Goal: Information Seeking & Learning: Learn about a topic

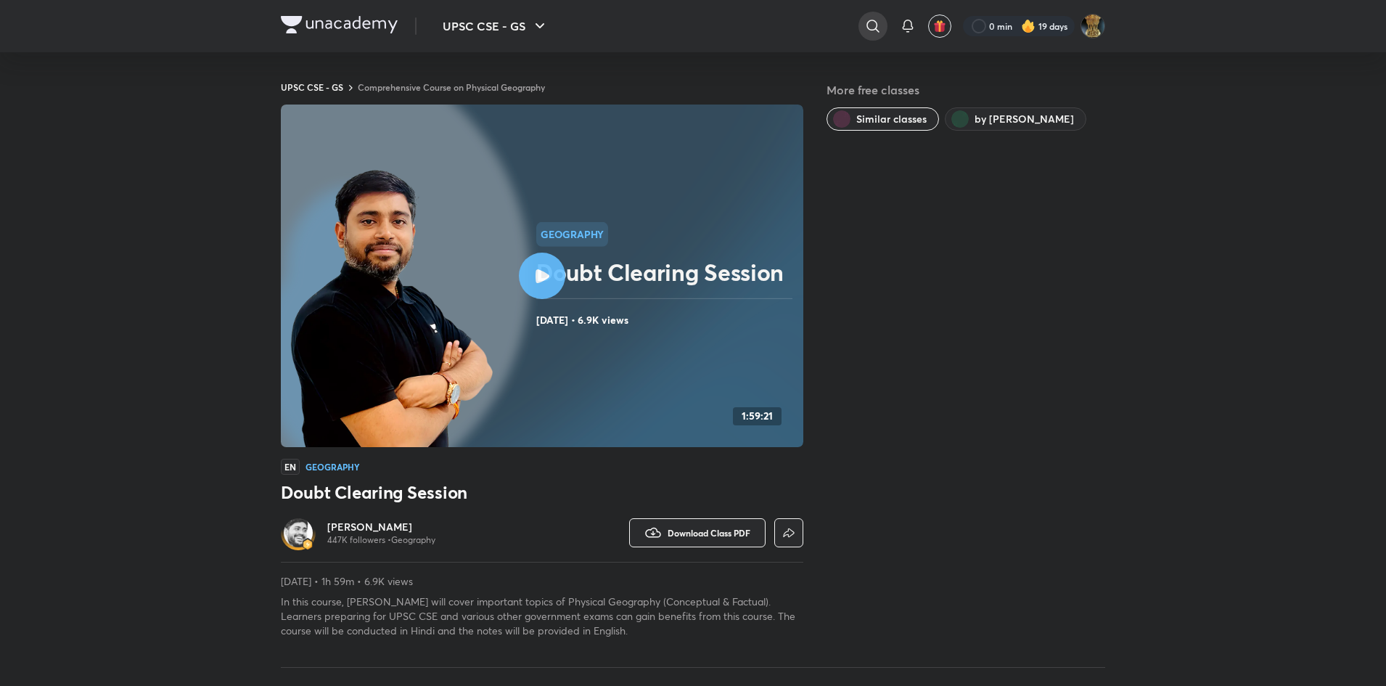
click at [877, 26] on icon at bounding box center [872, 25] width 17 height 17
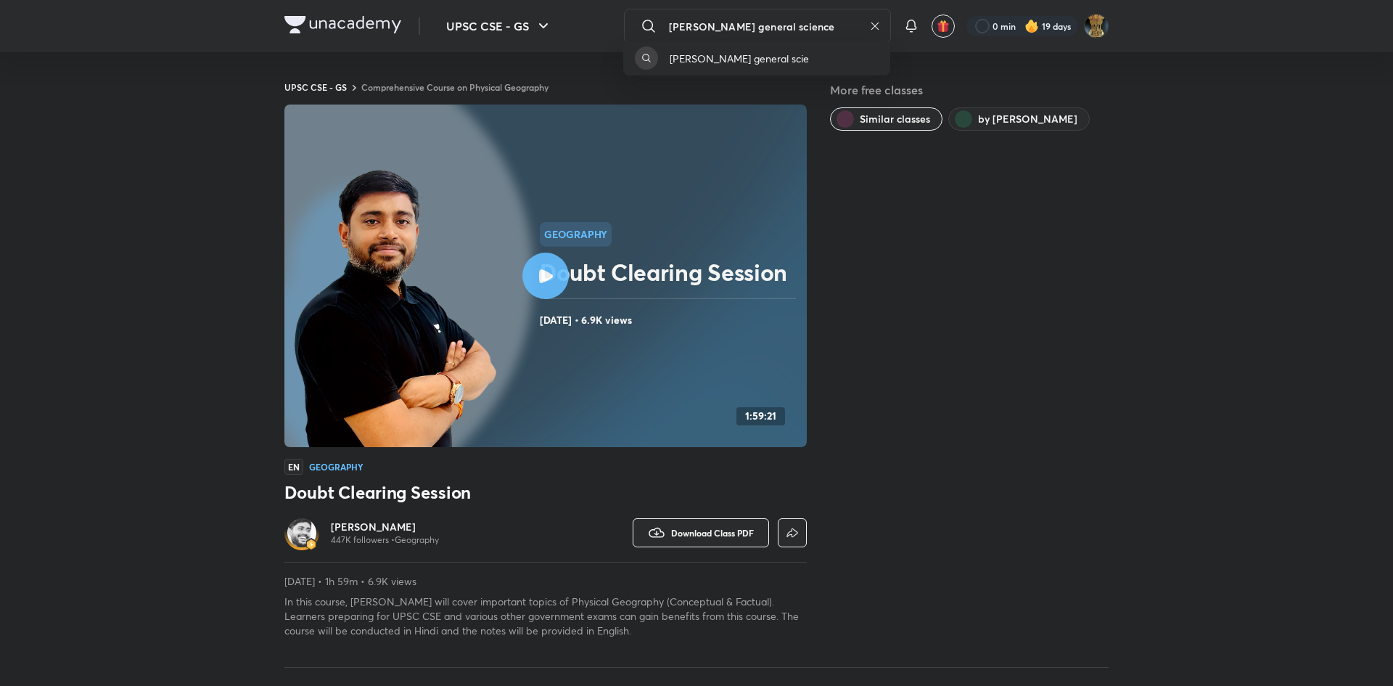
type input "[PERSON_NAME] general science"
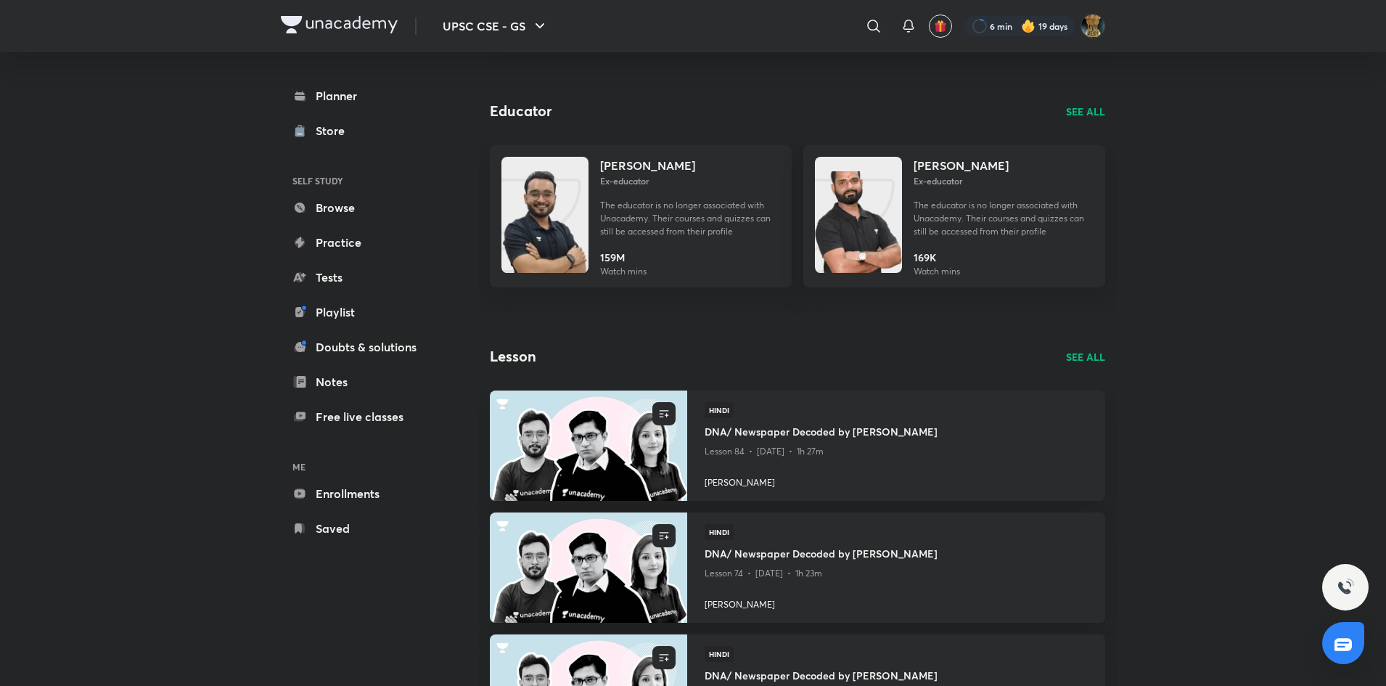
scroll to position [531, 0]
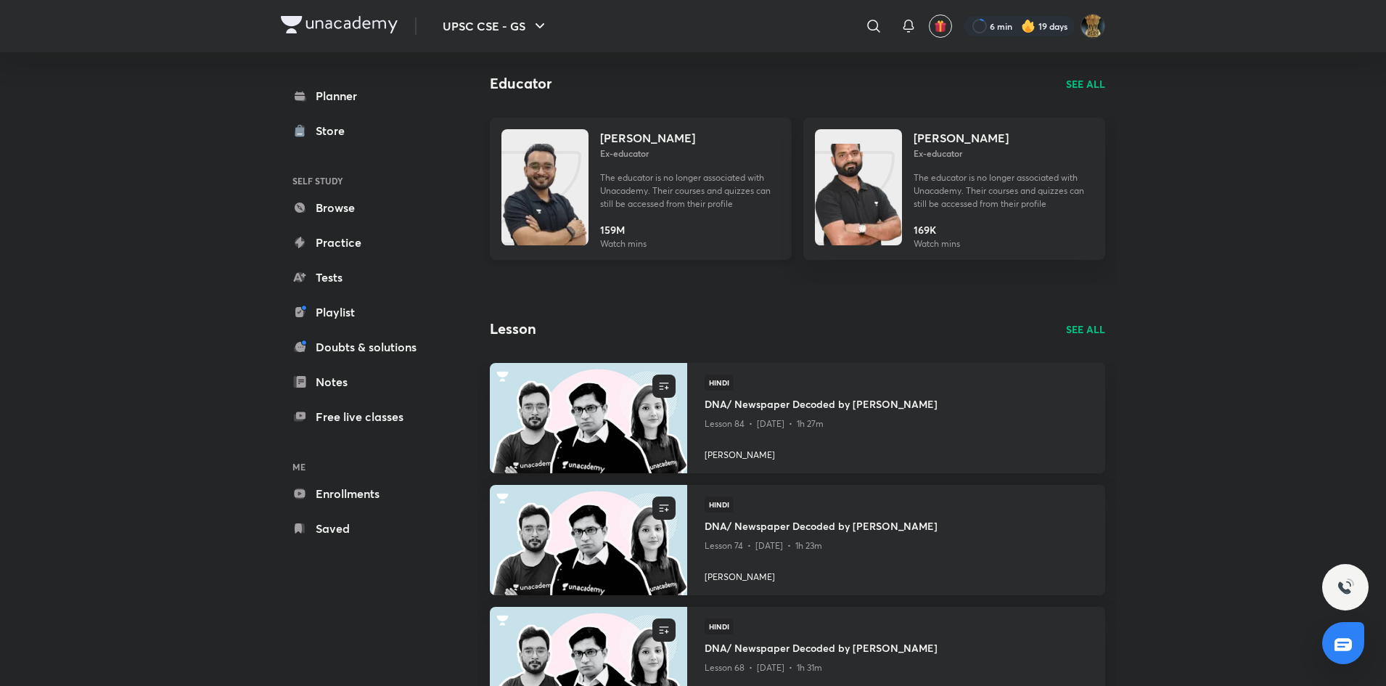
click at [622, 143] on h4 "[PERSON_NAME]" at bounding box center [647, 137] width 95 height 17
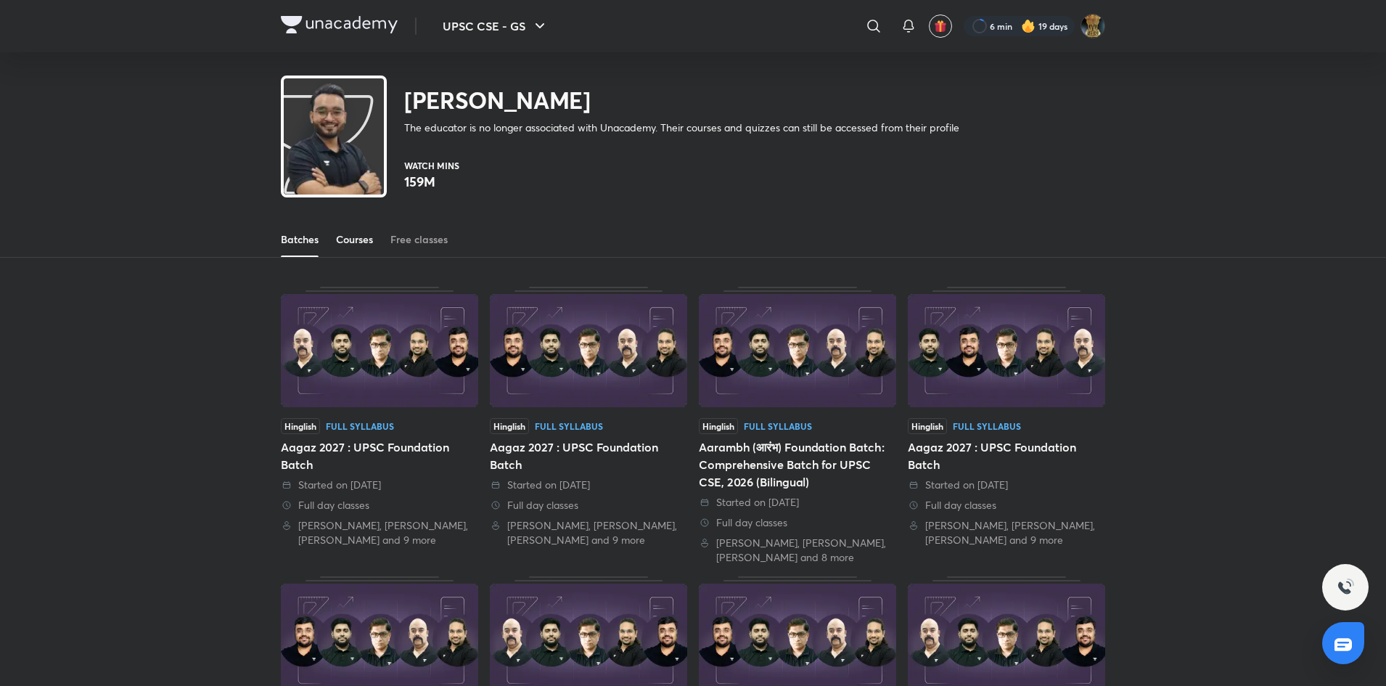
click at [345, 235] on div "Courses" at bounding box center [354, 239] width 37 height 15
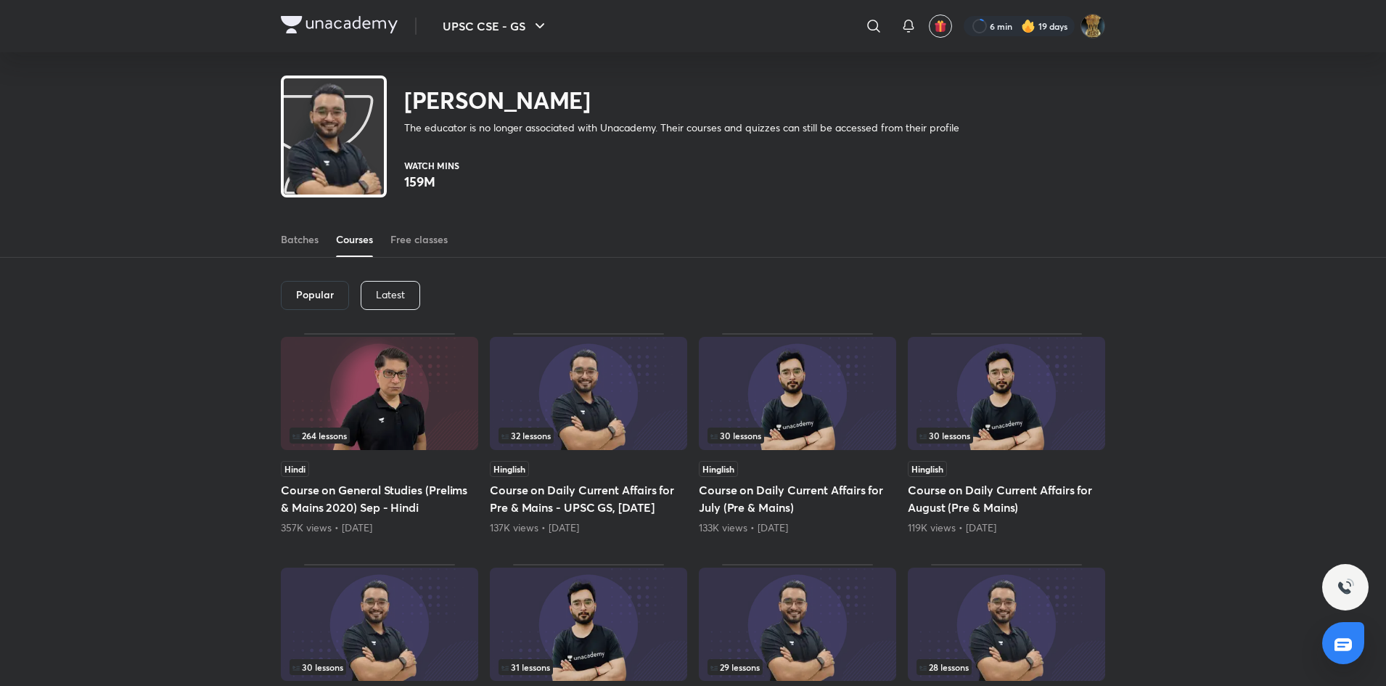
click at [407, 293] on div "Latest" at bounding box center [391, 295] width 60 height 29
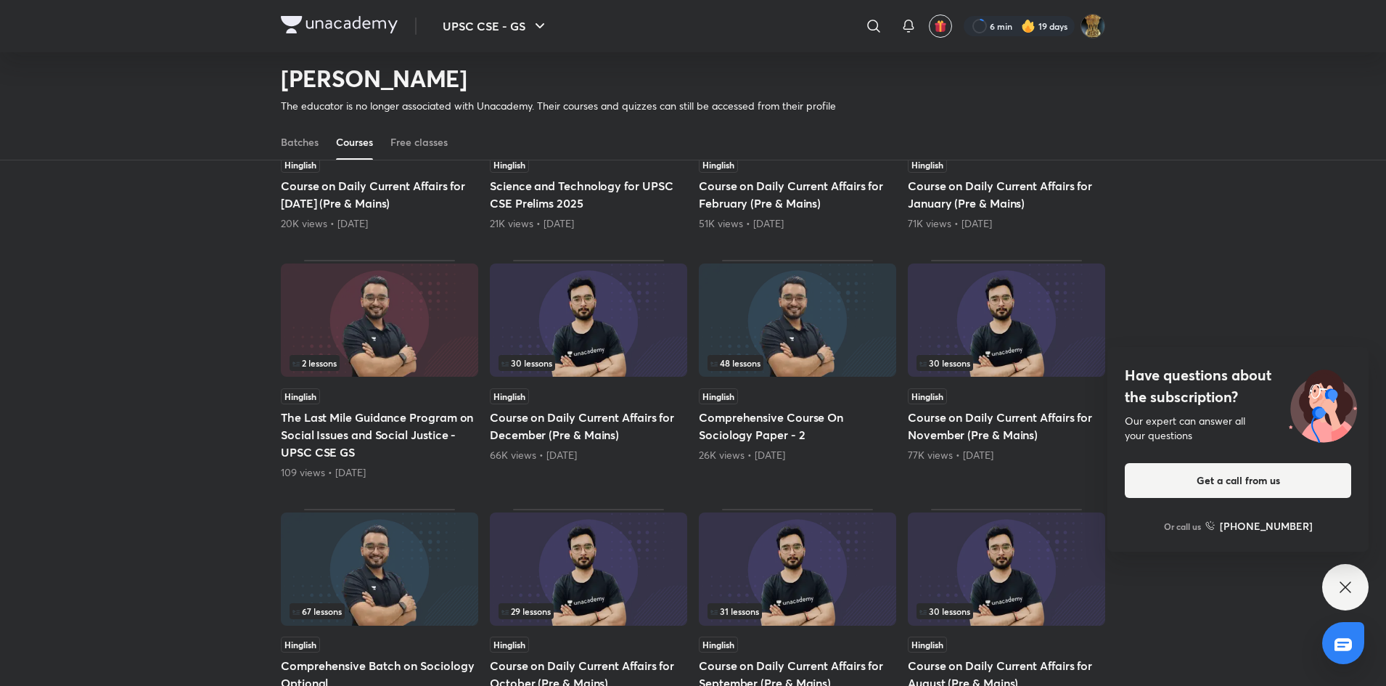
scroll to position [358, 0]
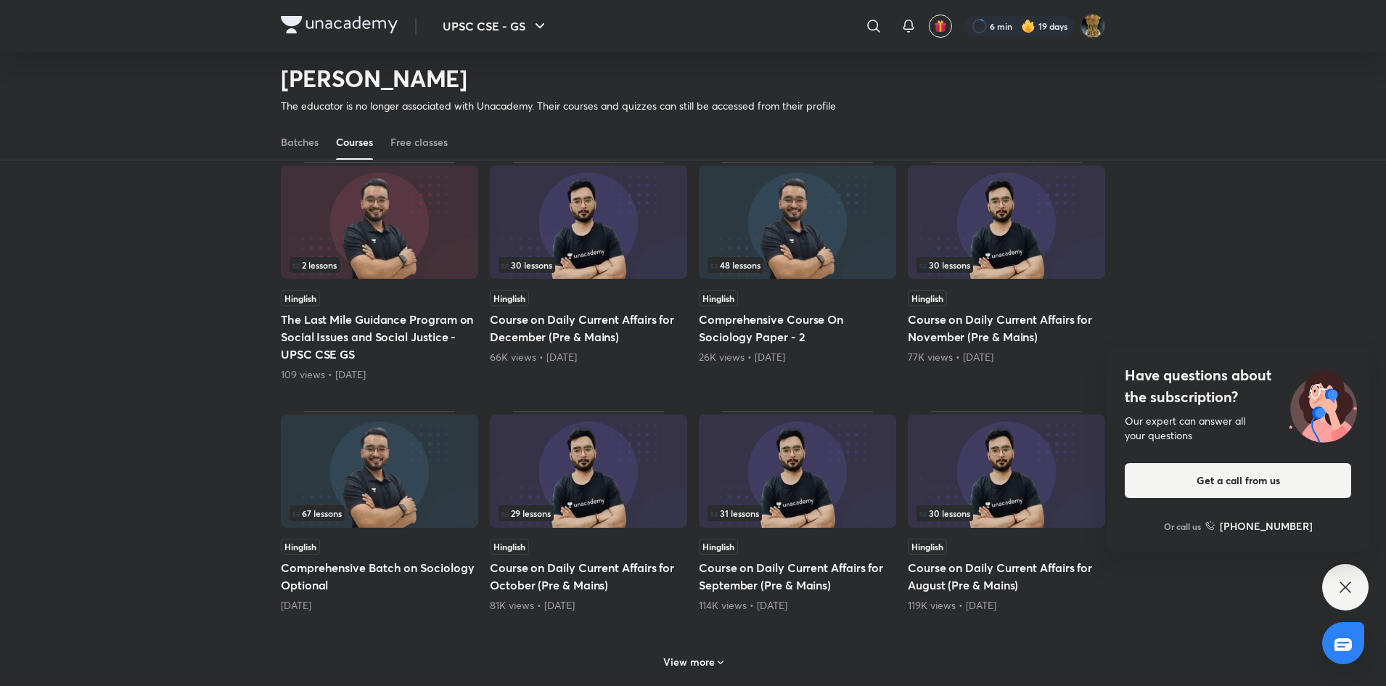
click at [707, 669] on h6 "View more" at bounding box center [689, 662] width 52 height 15
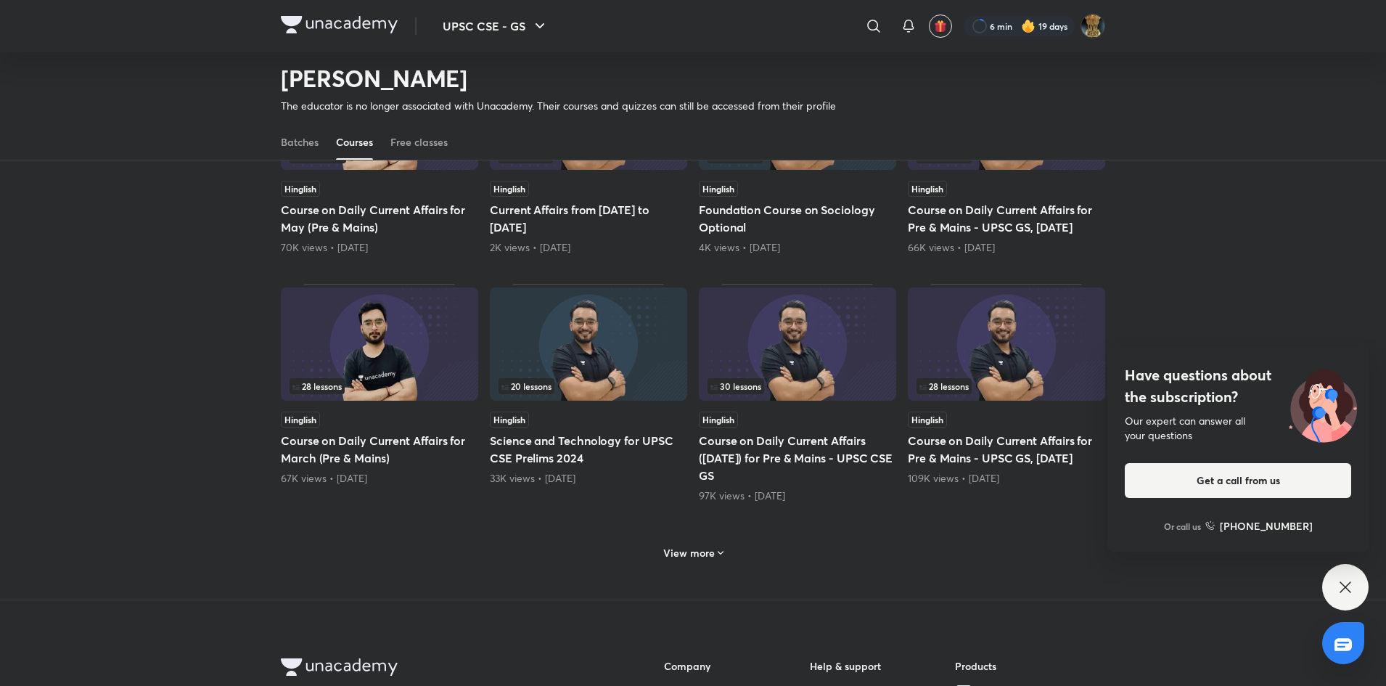
scroll to position [1279, 0]
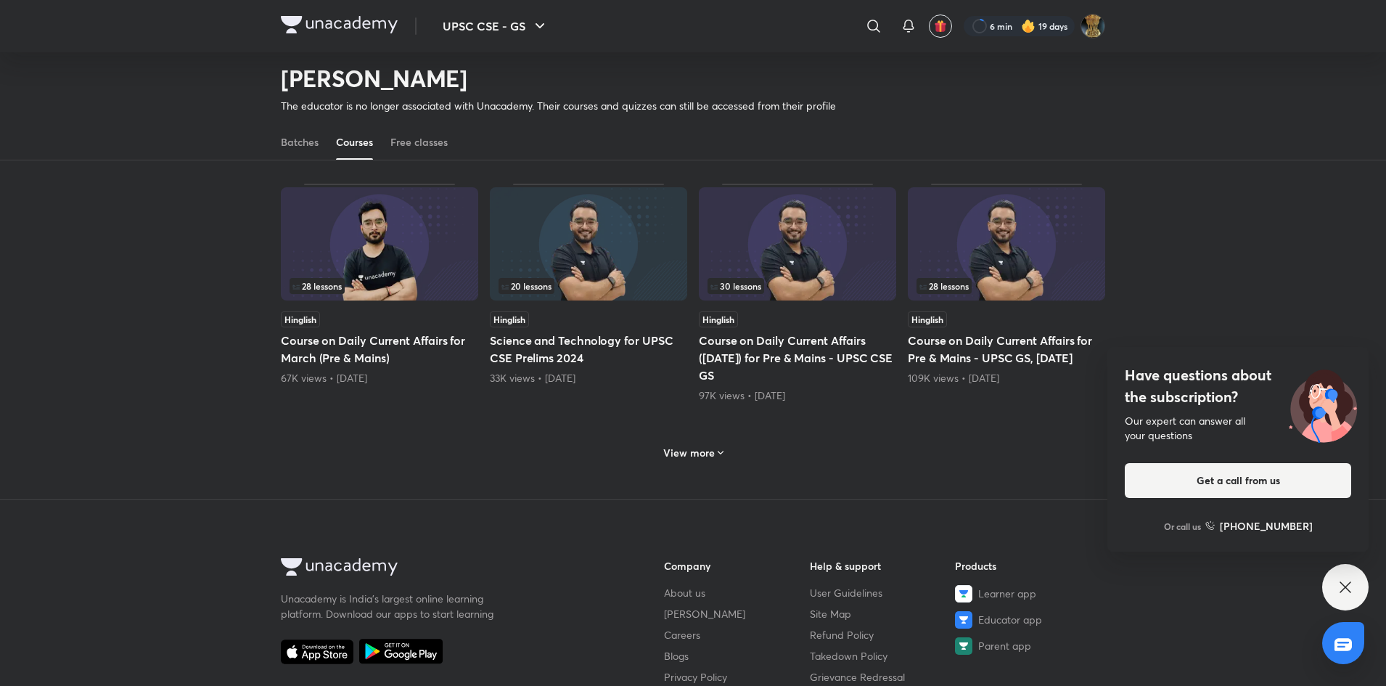
click at [711, 455] on h6 "View more" at bounding box center [689, 453] width 52 height 15
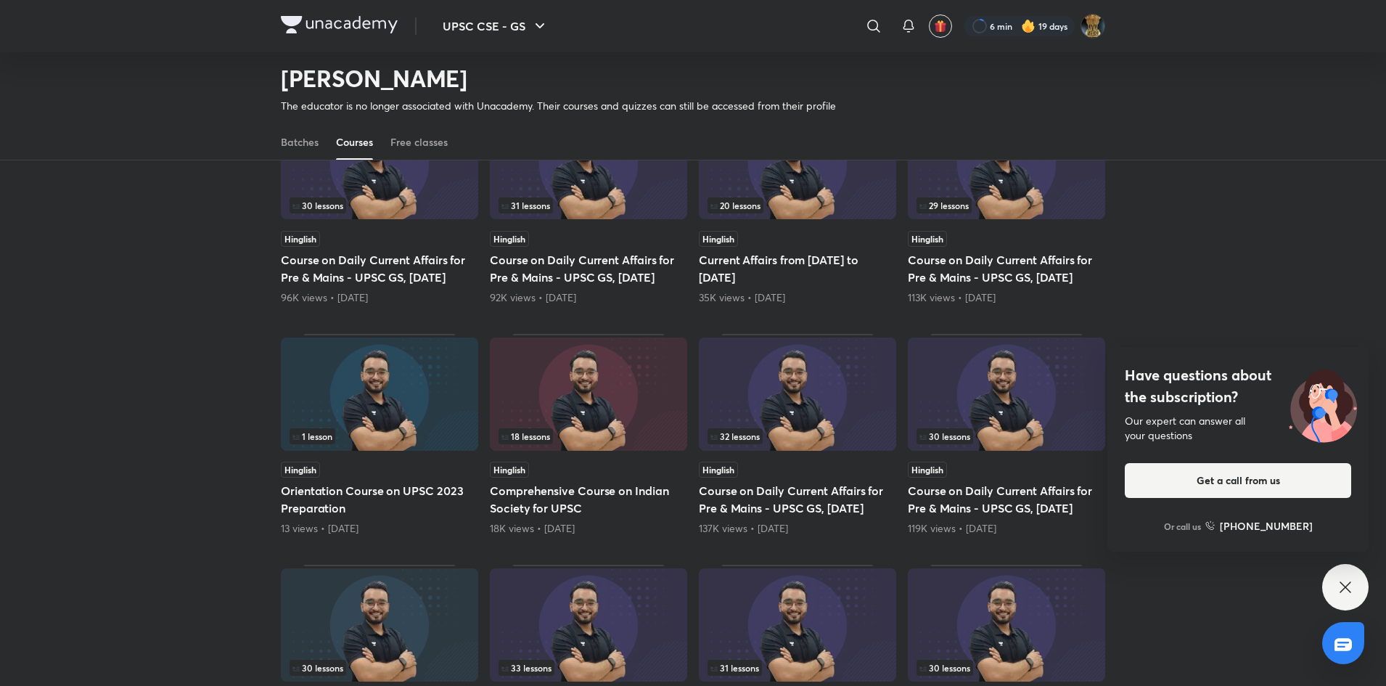
scroll to position [1785, 0]
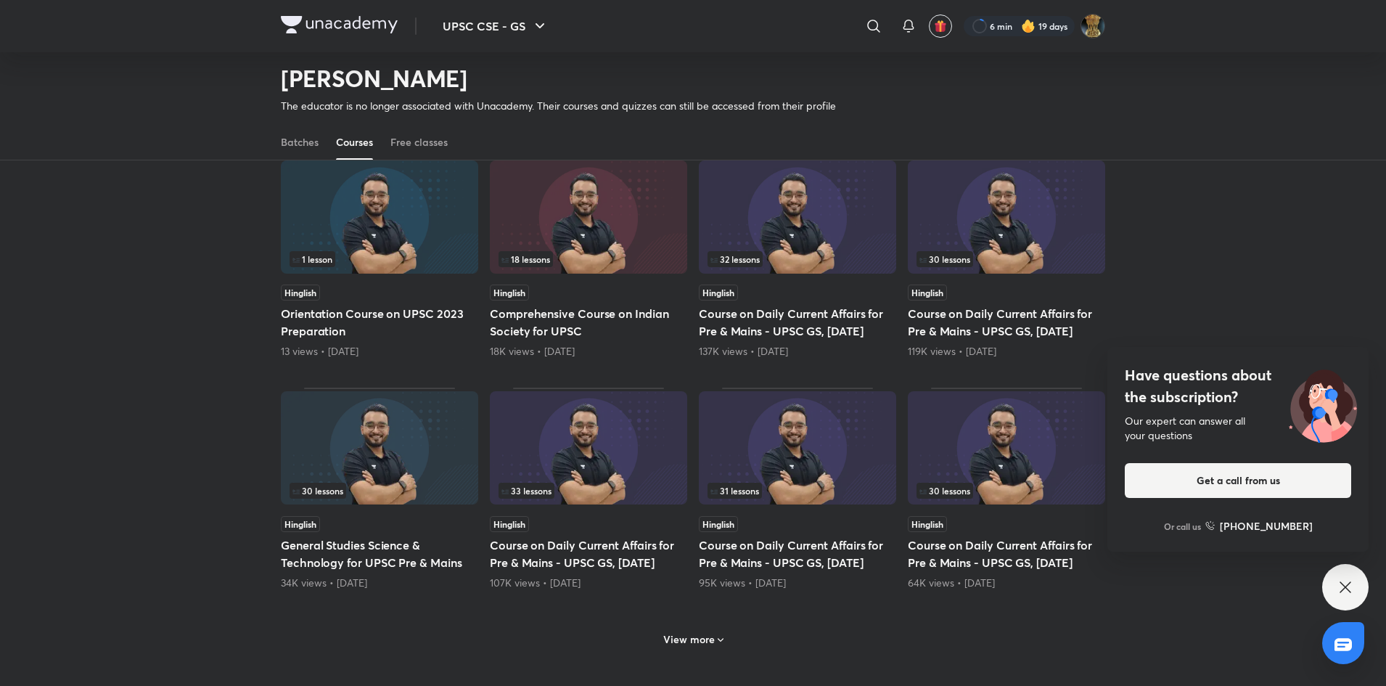
click at [341, 466] on img at bounding box center [379, 447] width 197 height 113
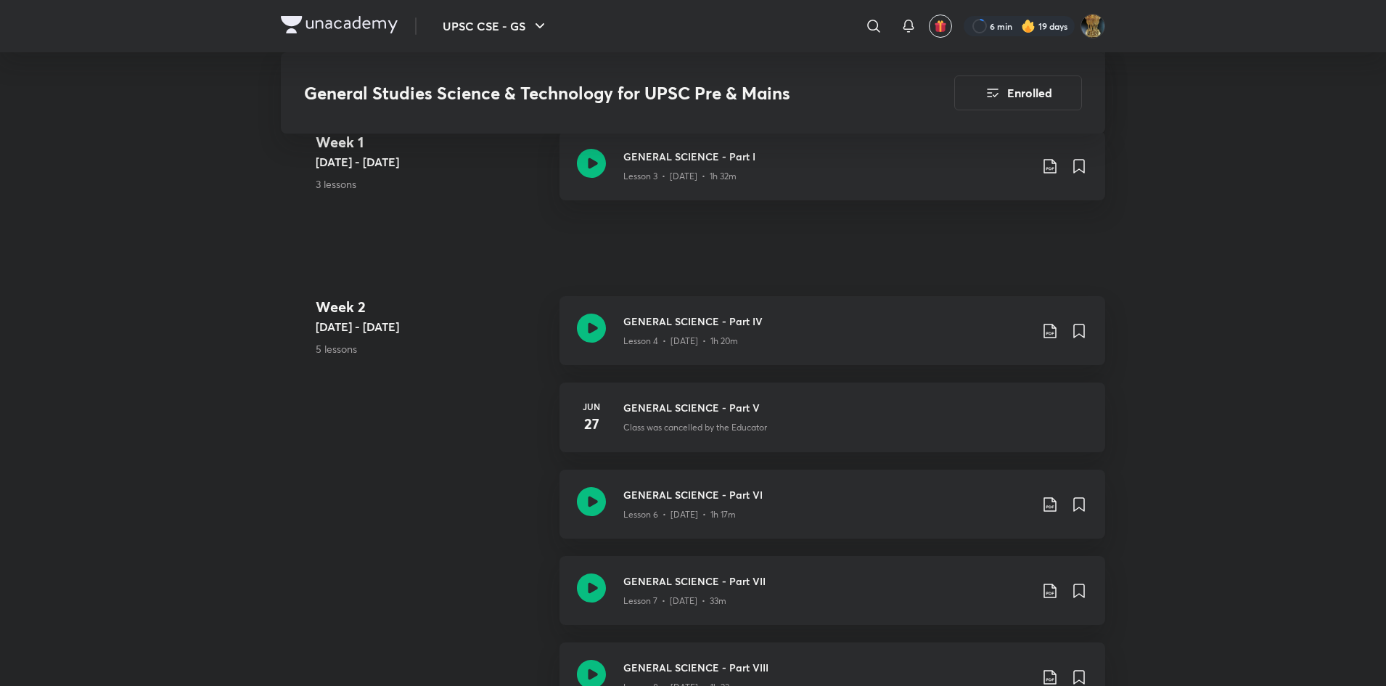
scroll to position [865, 0]
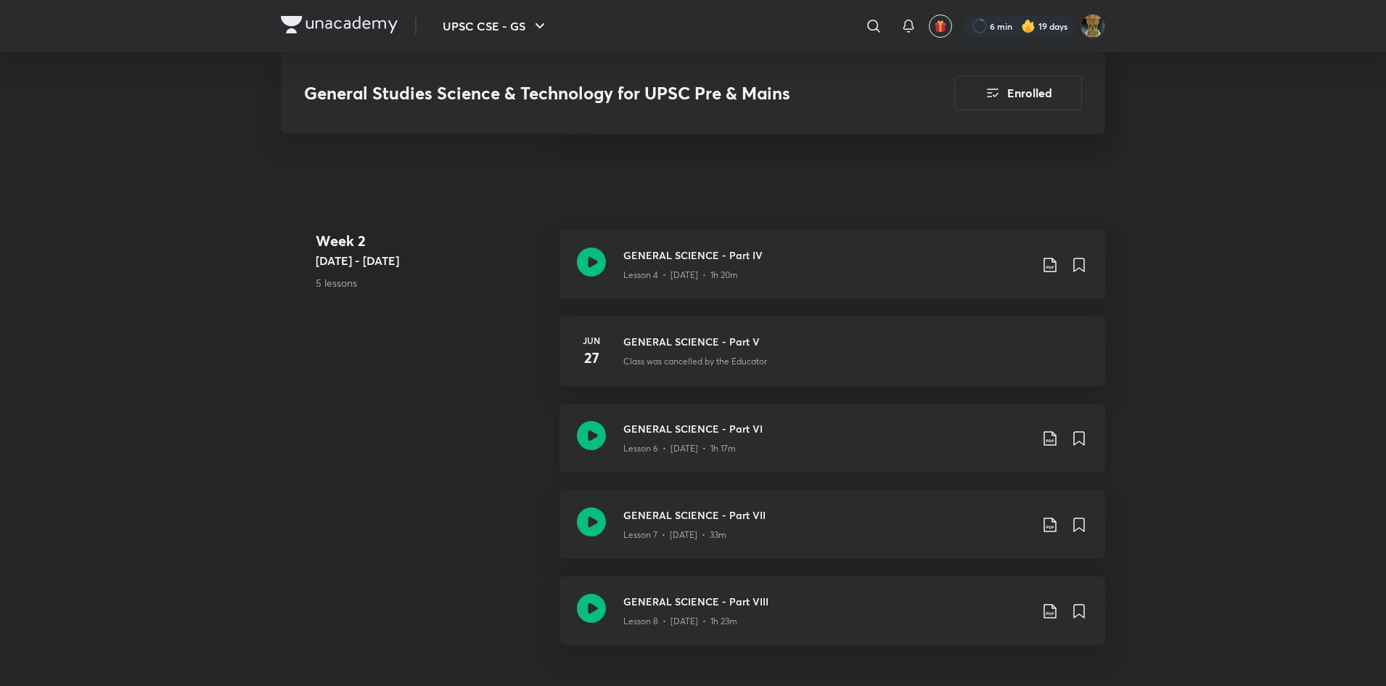
click at [734, 443] on p "Lesson 6 • Jun 28 • 1h 17m" at bounding box center [679, 448] width 112 height 13
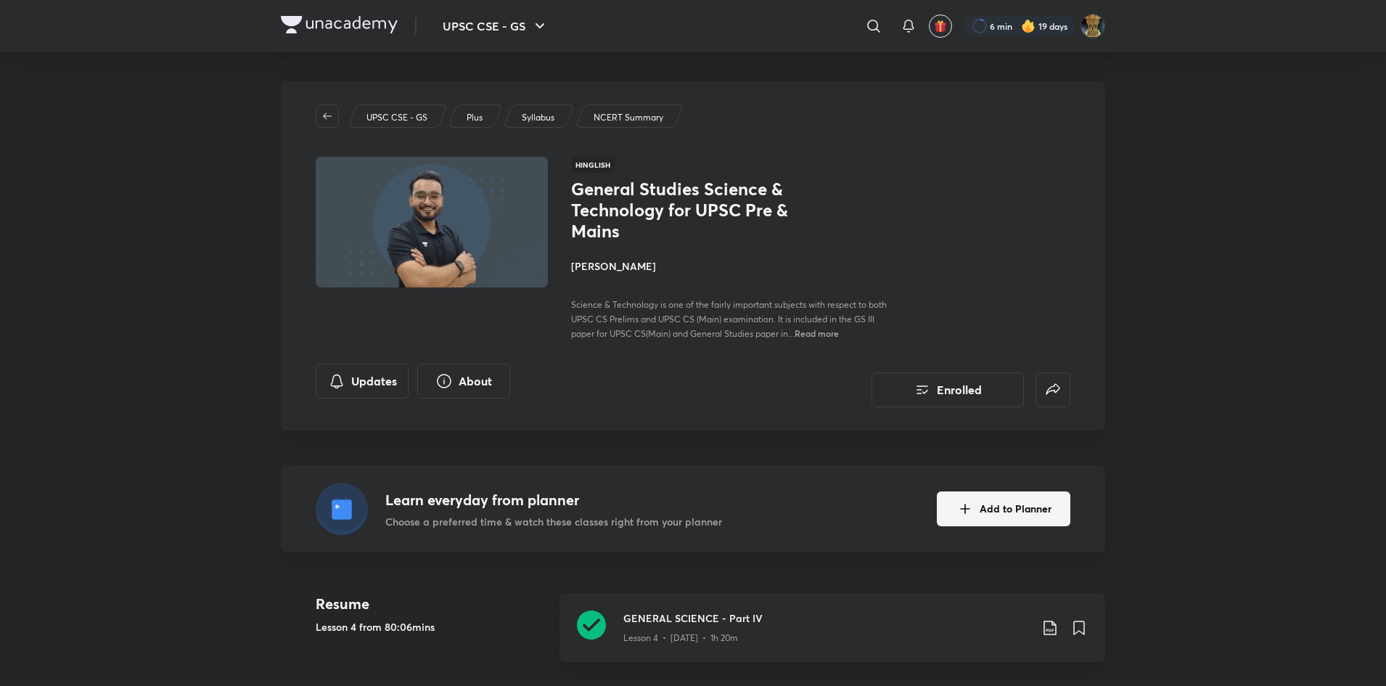
scroll to position [1785, 0]
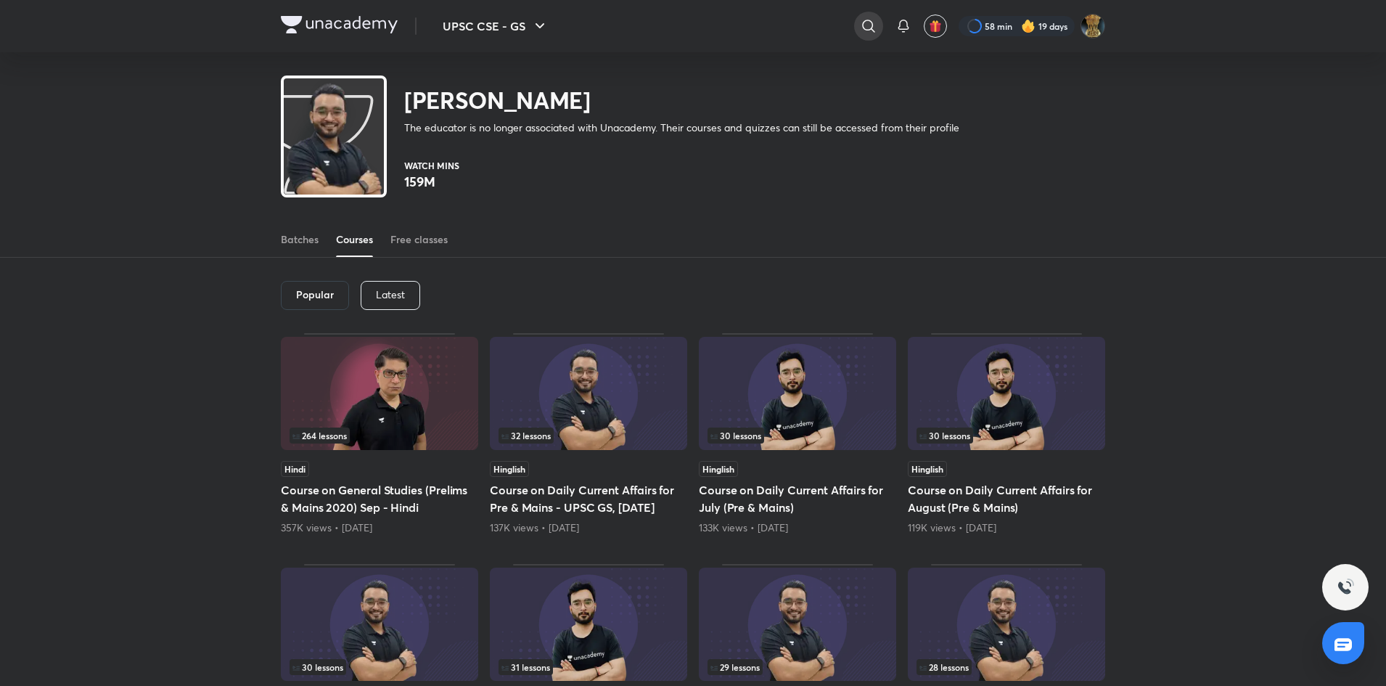
click at [874, 24] on icon at bounding box center [868, 25] width 17 height 17
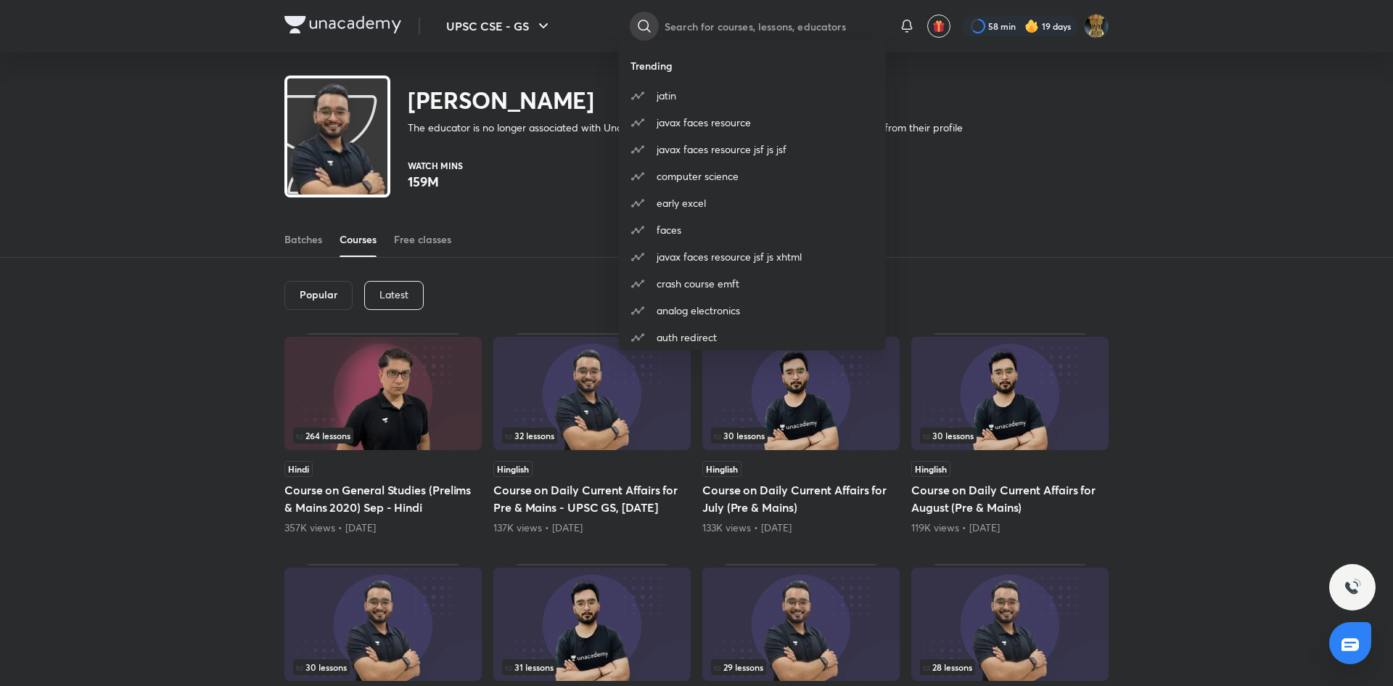
type input "h"
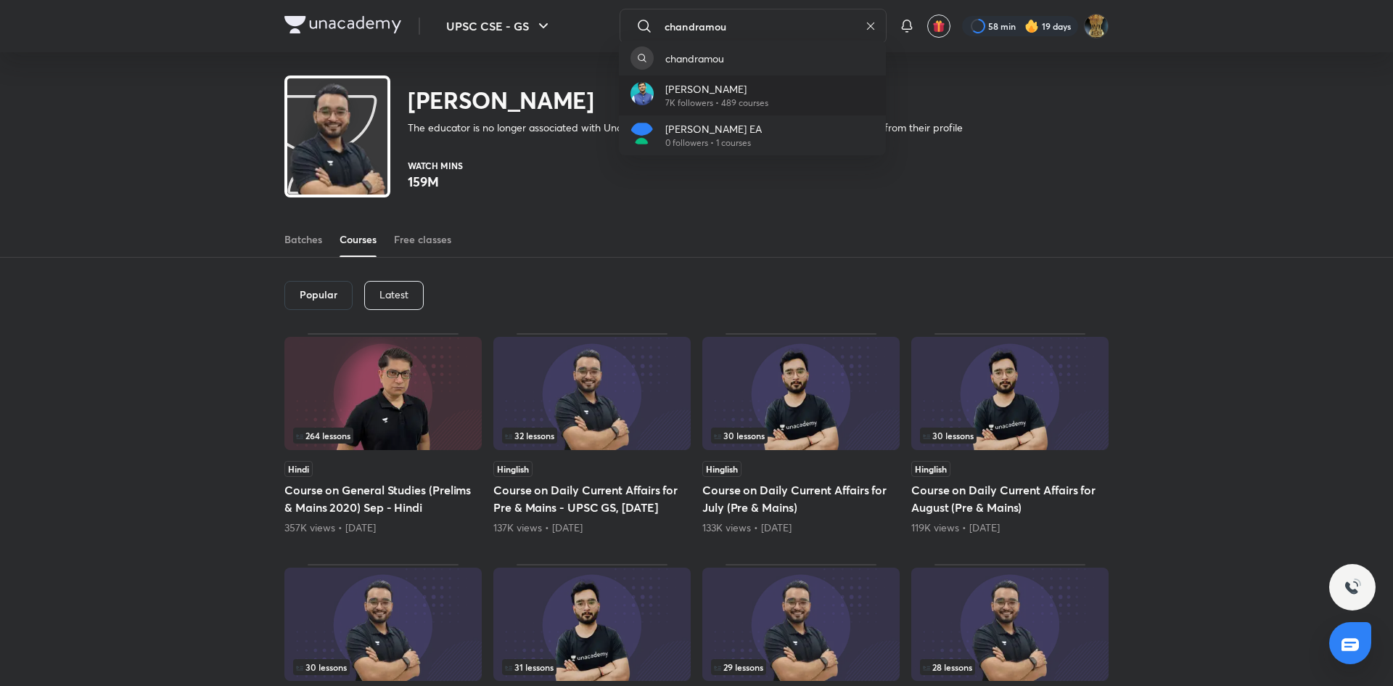
type input "chandramou"
click at [750, 92] on p "[PERSON_NAME]" at bounding box center [716, 88] width 103 height 15
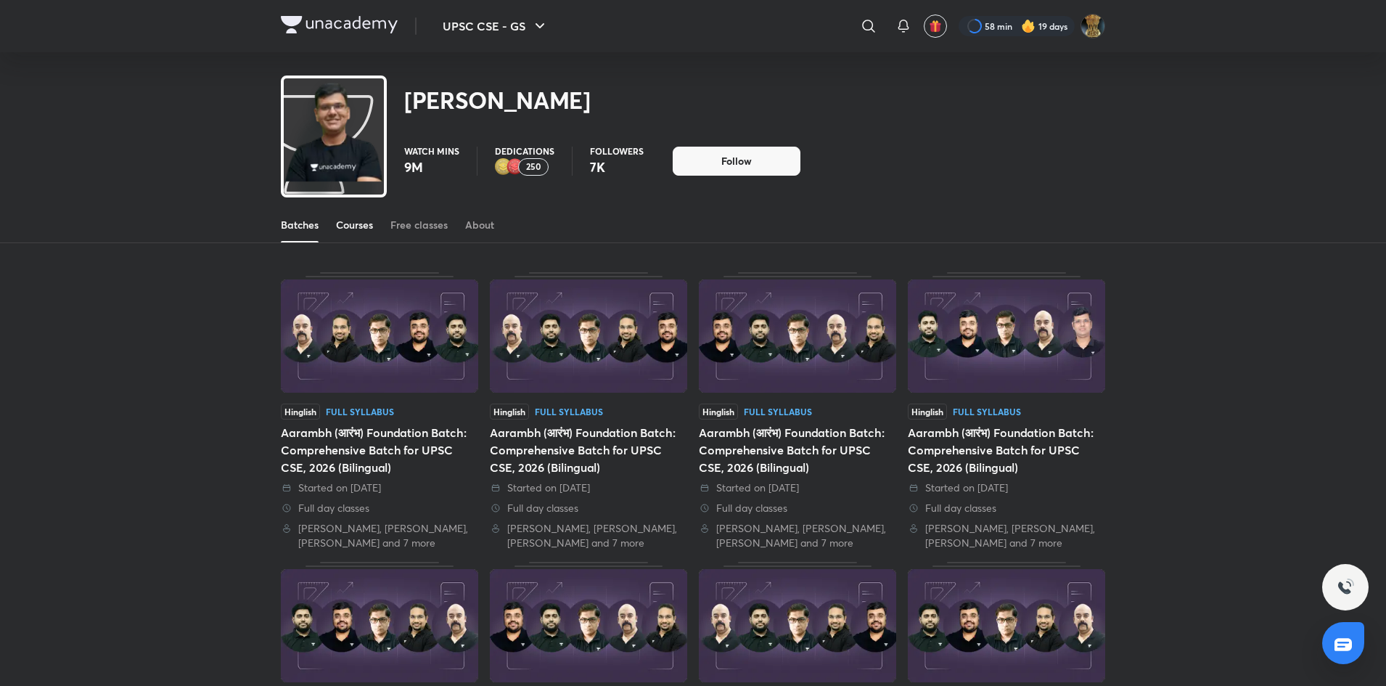
click at [345, 227] on div "Courses" at bounding box center [354, 225] width 37 height 15
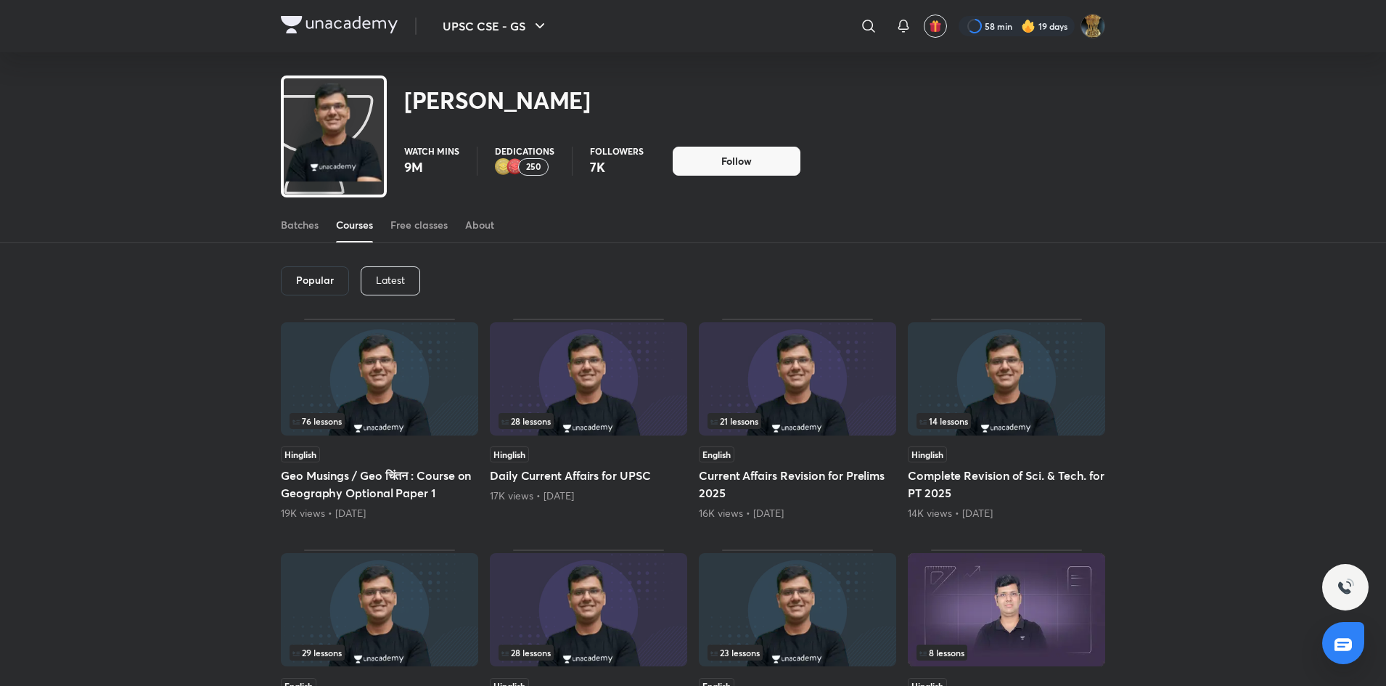
click at [390, 275] on p "Latest" at bounding box center [390, 280] width 29 height 12
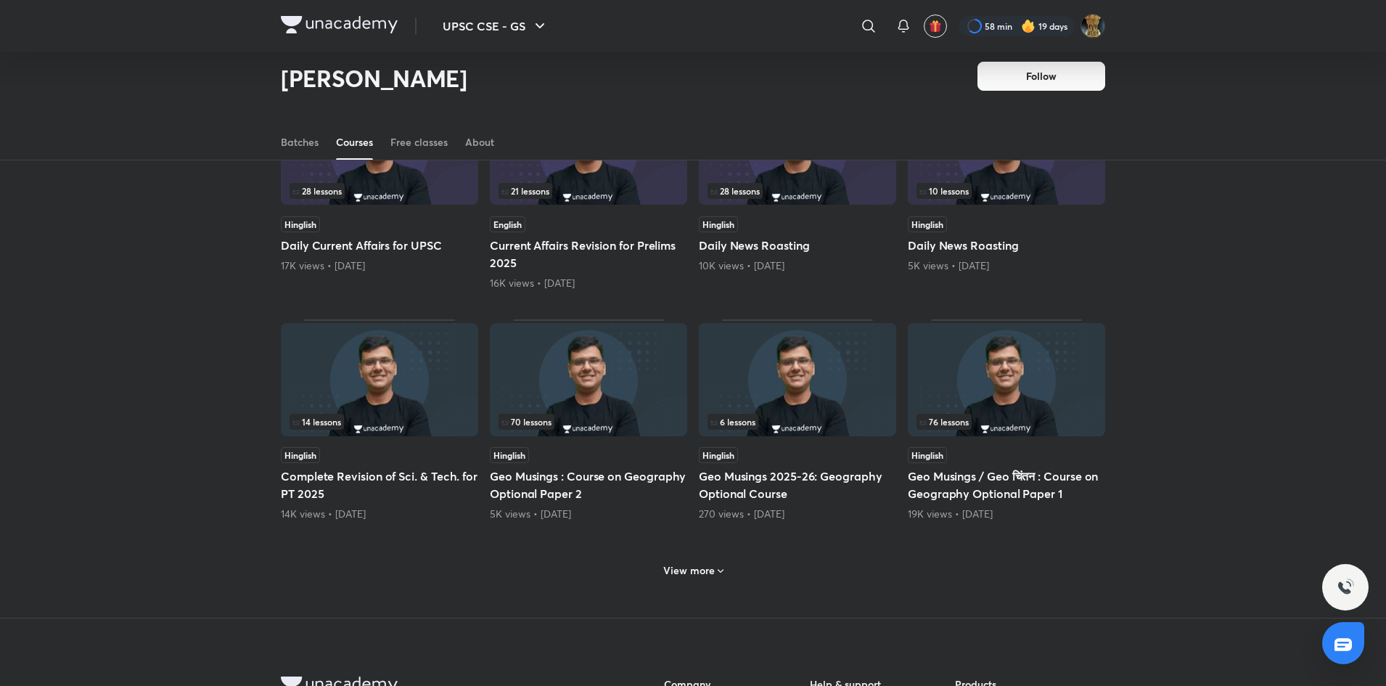
scroll to position [461, 0]
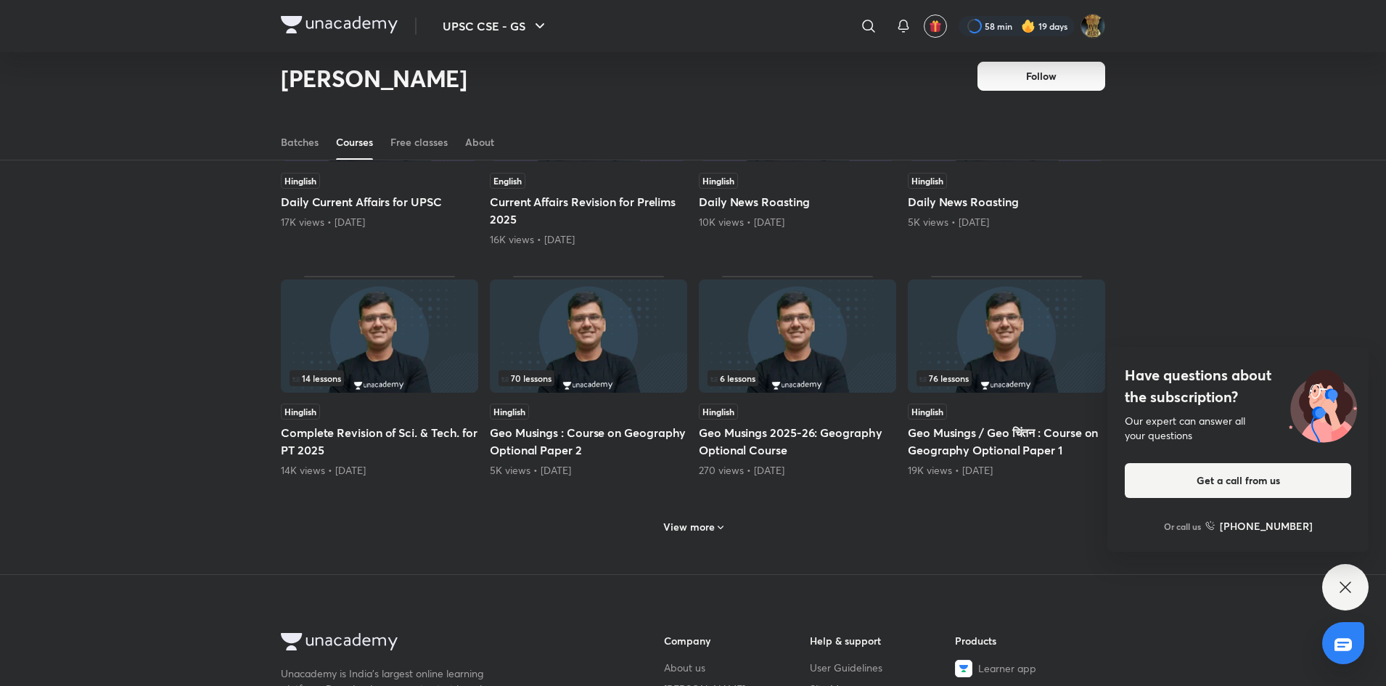
click at [696, 519] on div "View more" at bounding box center [693, 526] width 72 height 23
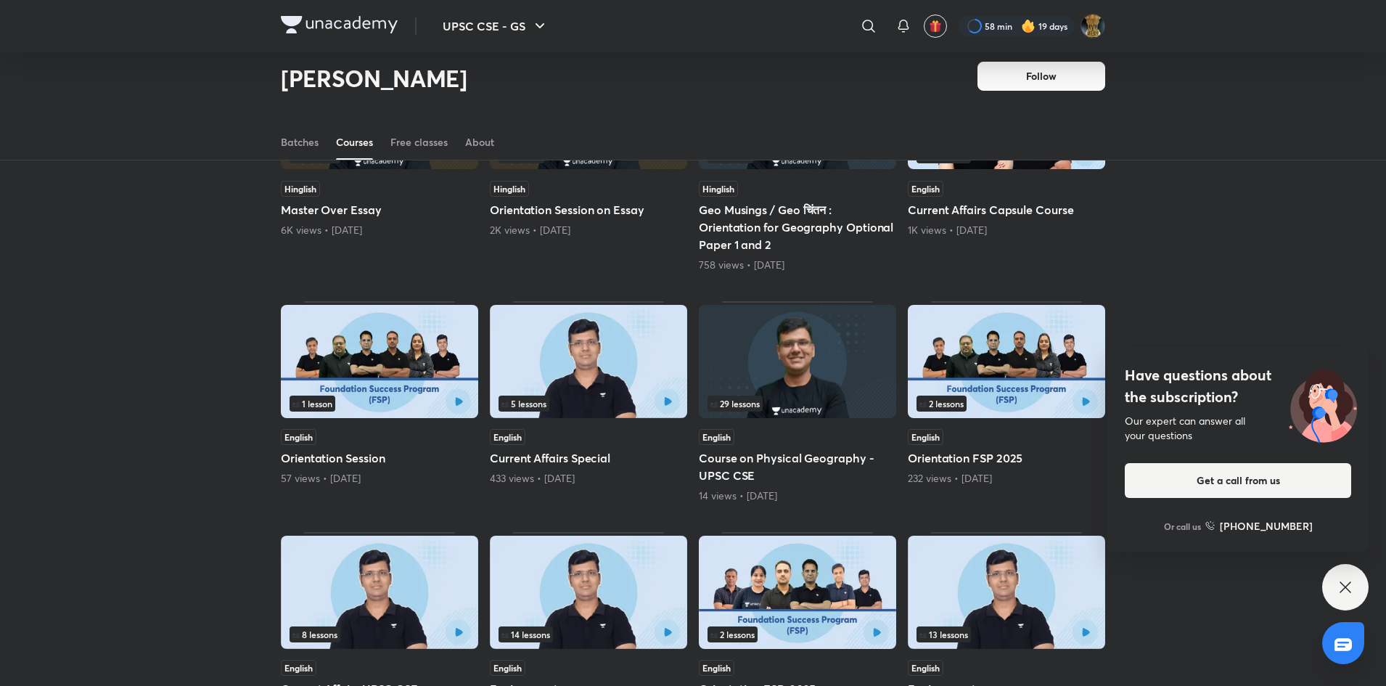
scroll to position [969, 0]
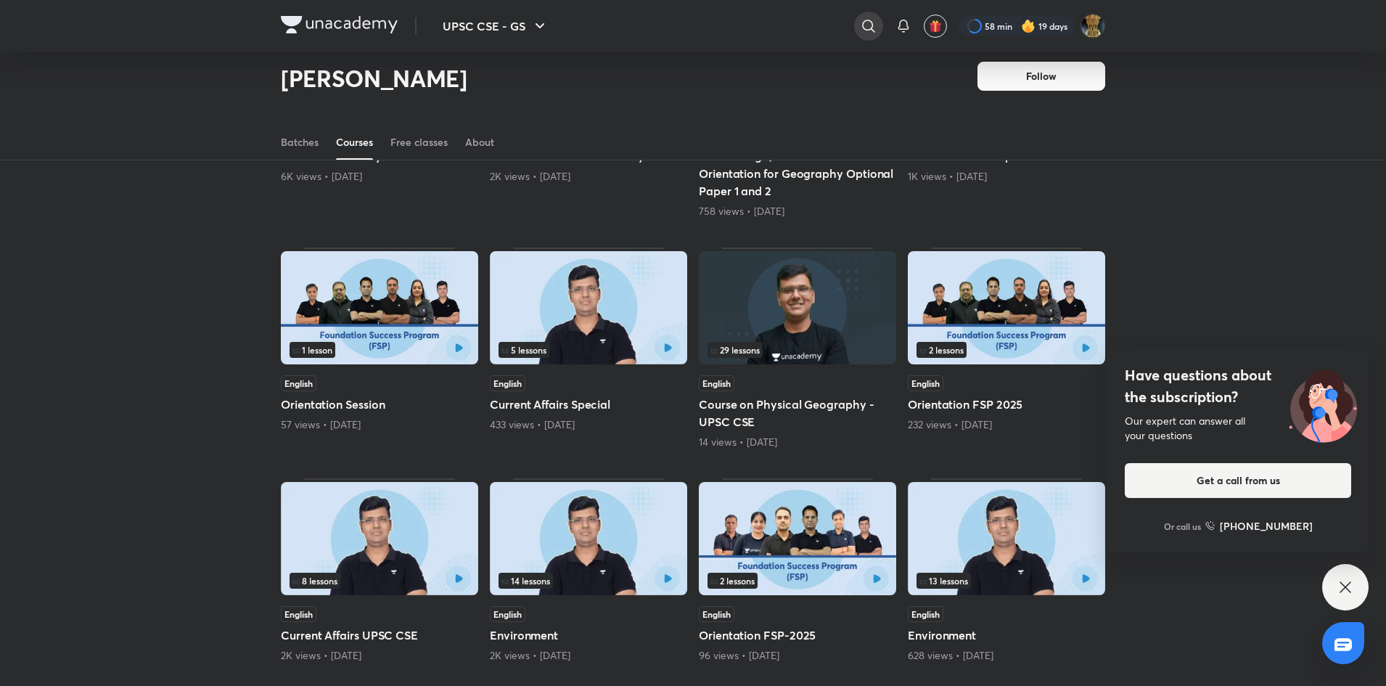
click at [860, 26] on icon at bounding box center [868, 25] width 17 height 17
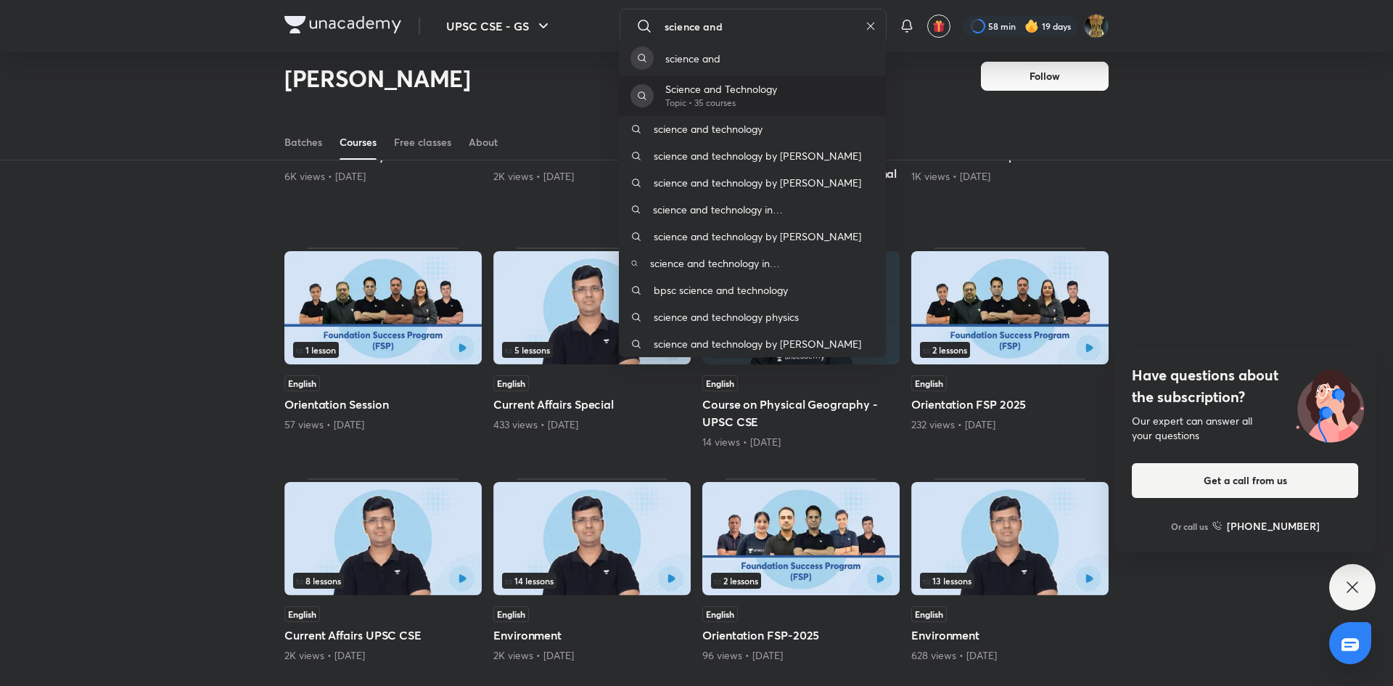
type input "science and"
click at [813, 100] on div "Science and Technology Topic • 35 courses" at bounding box center [752, 95] width 267 height 40
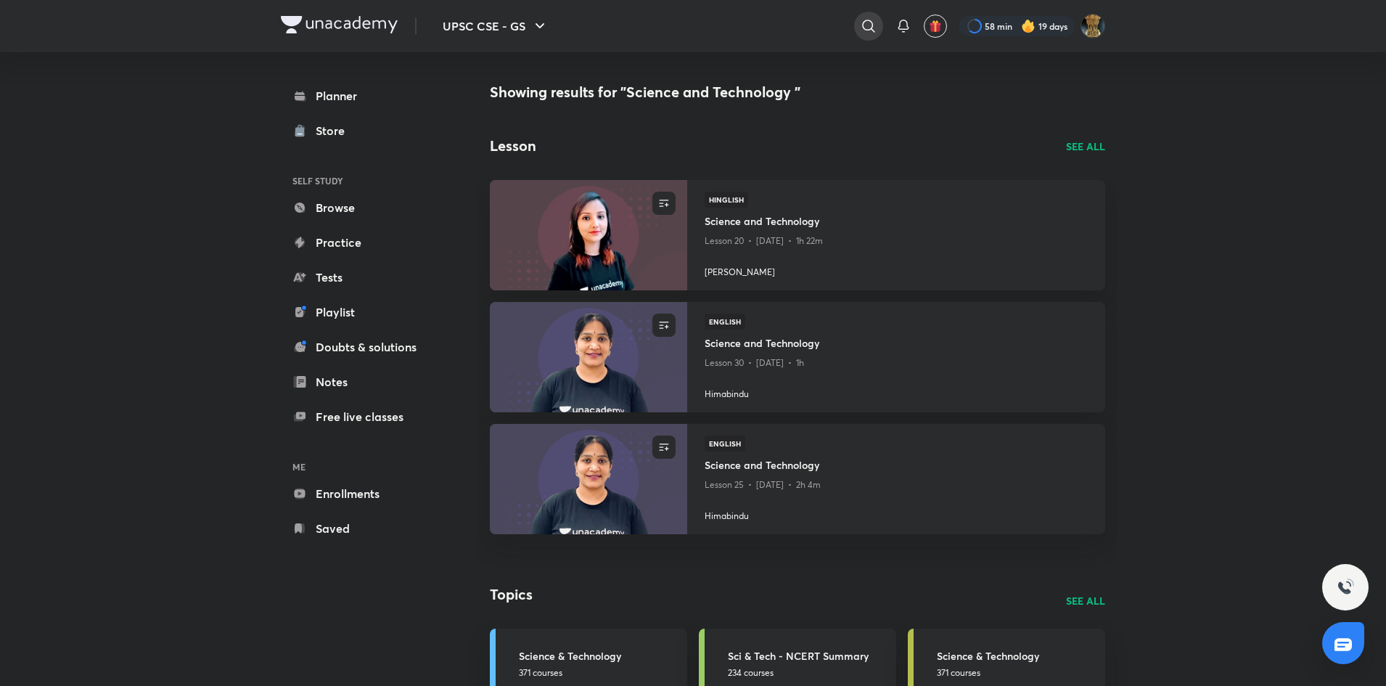
click at [861, 25] on icon at bounding box center [868, 25] width 17 height 17
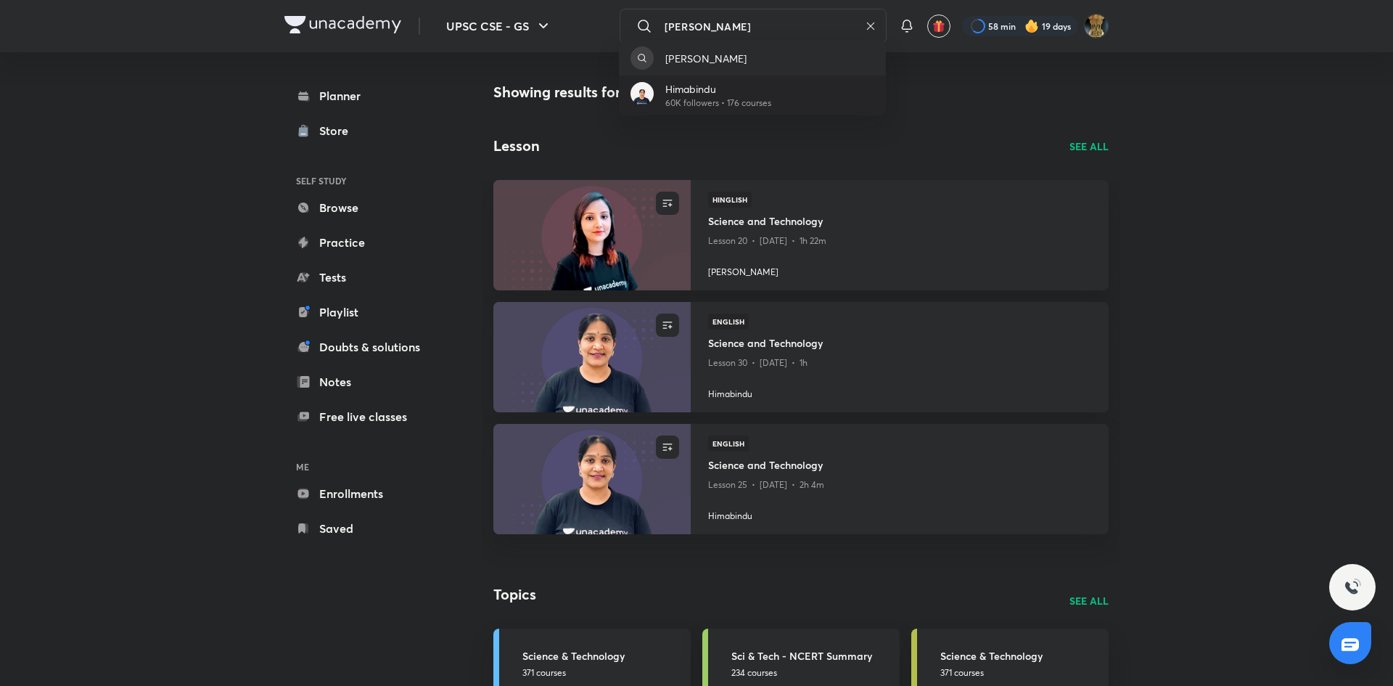
type input "[PERSON_NAME]"
click at [766, 103] on p "60K followers • 176 courses" at bounding box center [718, 103] width 106 height 13
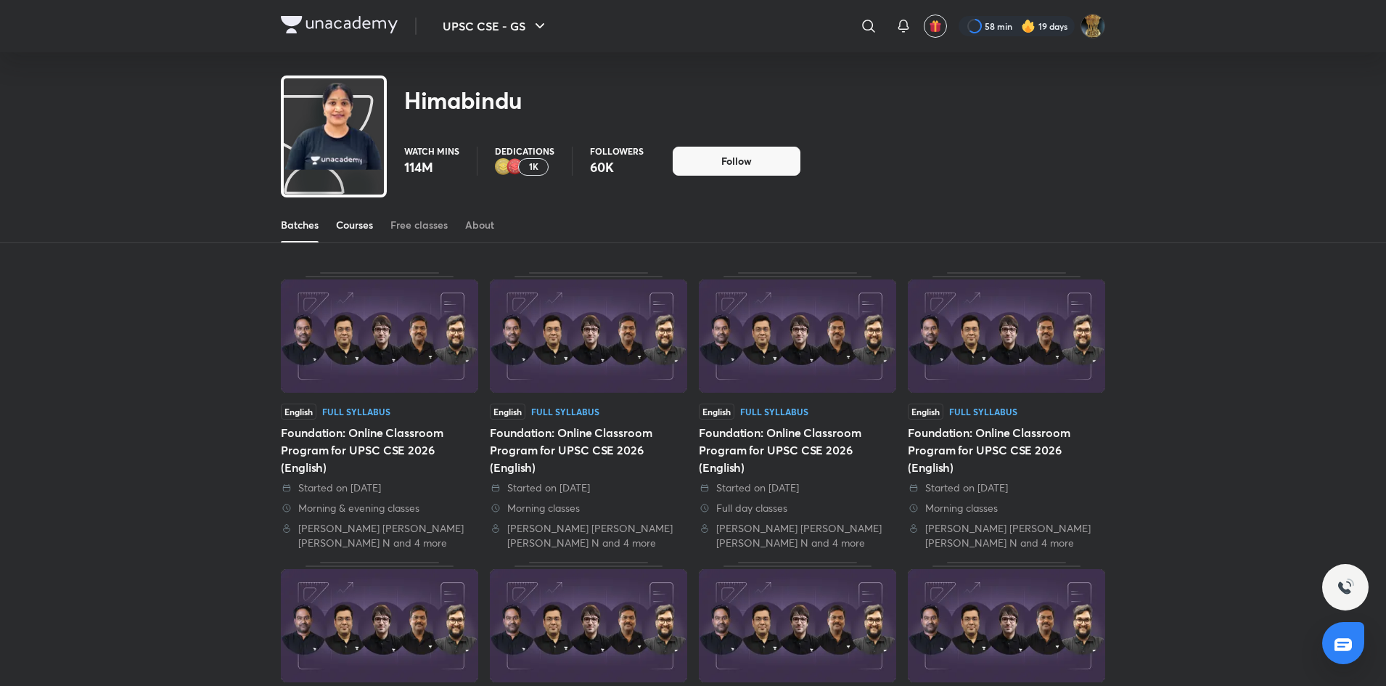
click at [365, 223] on div "Courses" at bounding box center [354, 225] width 37 height 15
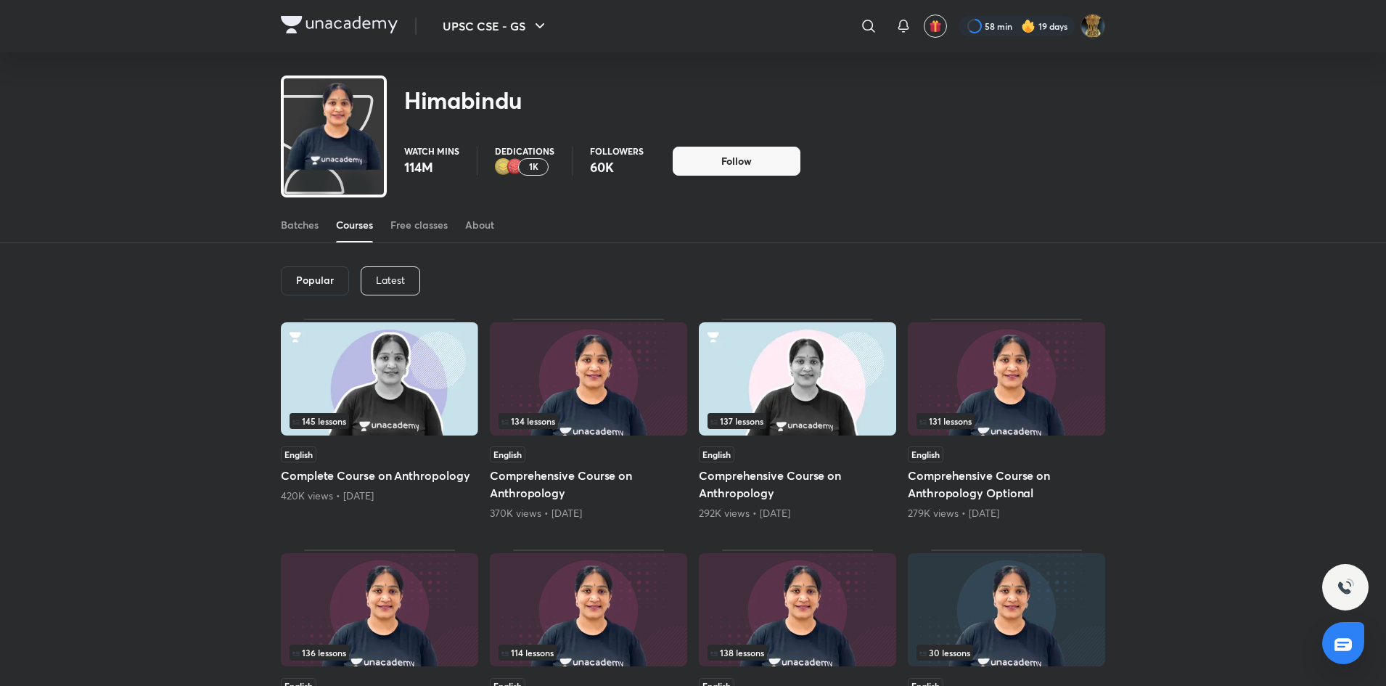
click at [396, 275] on p "Latest" at bounding box center [390, 280] width 29 height 12
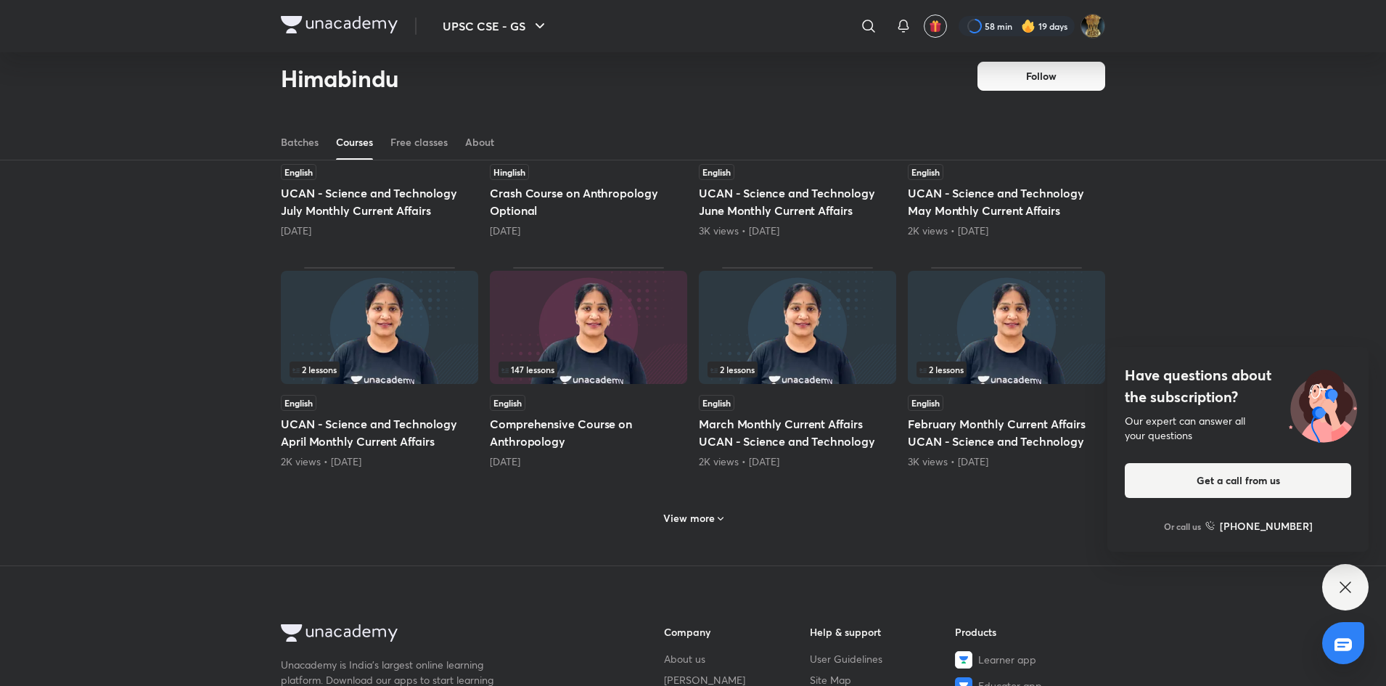
scroll to position [474, 0]
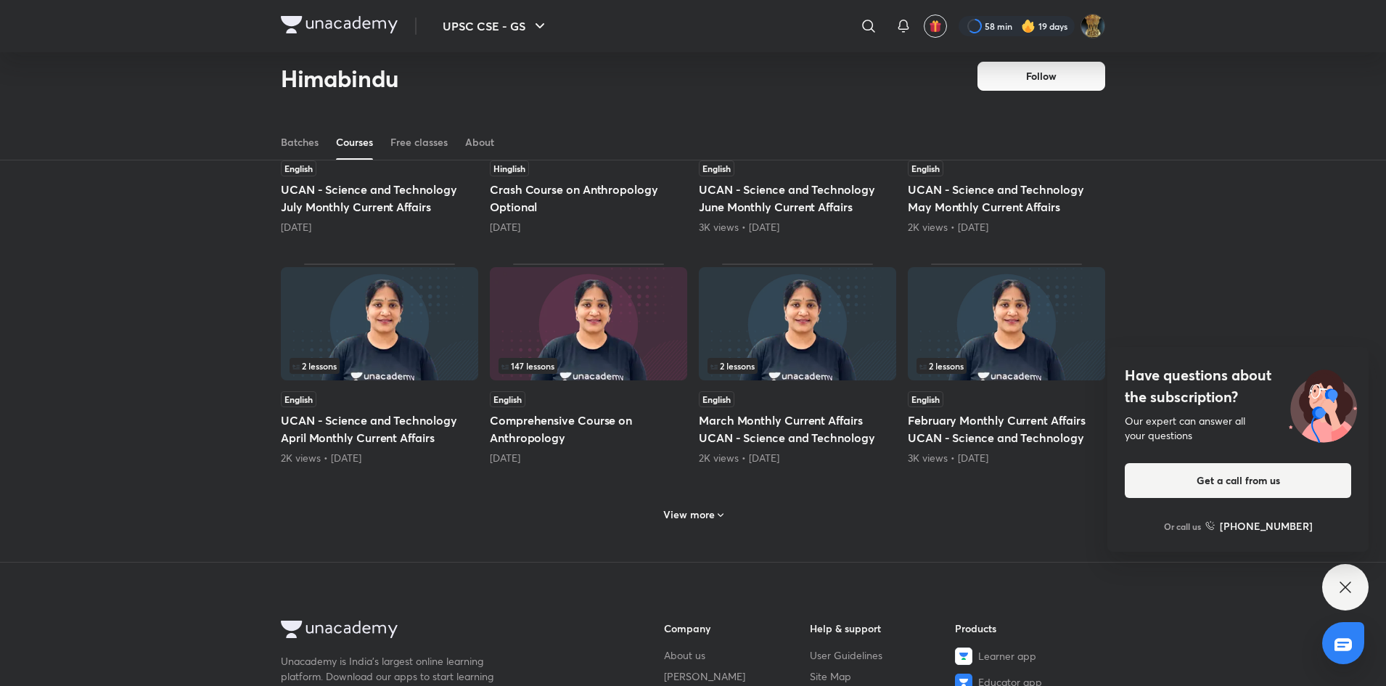
click at [709, 502] on div "View more" at bounding box center [693, 513] width 824 height 38
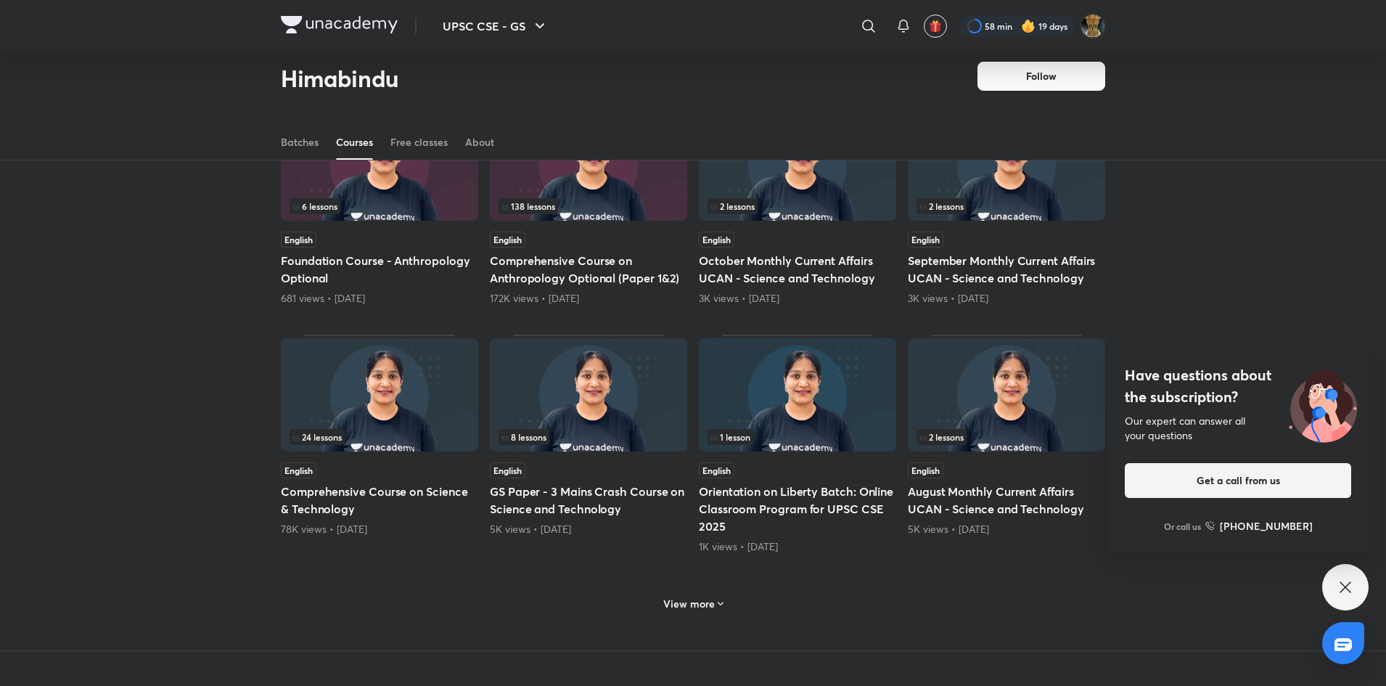
scroll to position [151, 0]
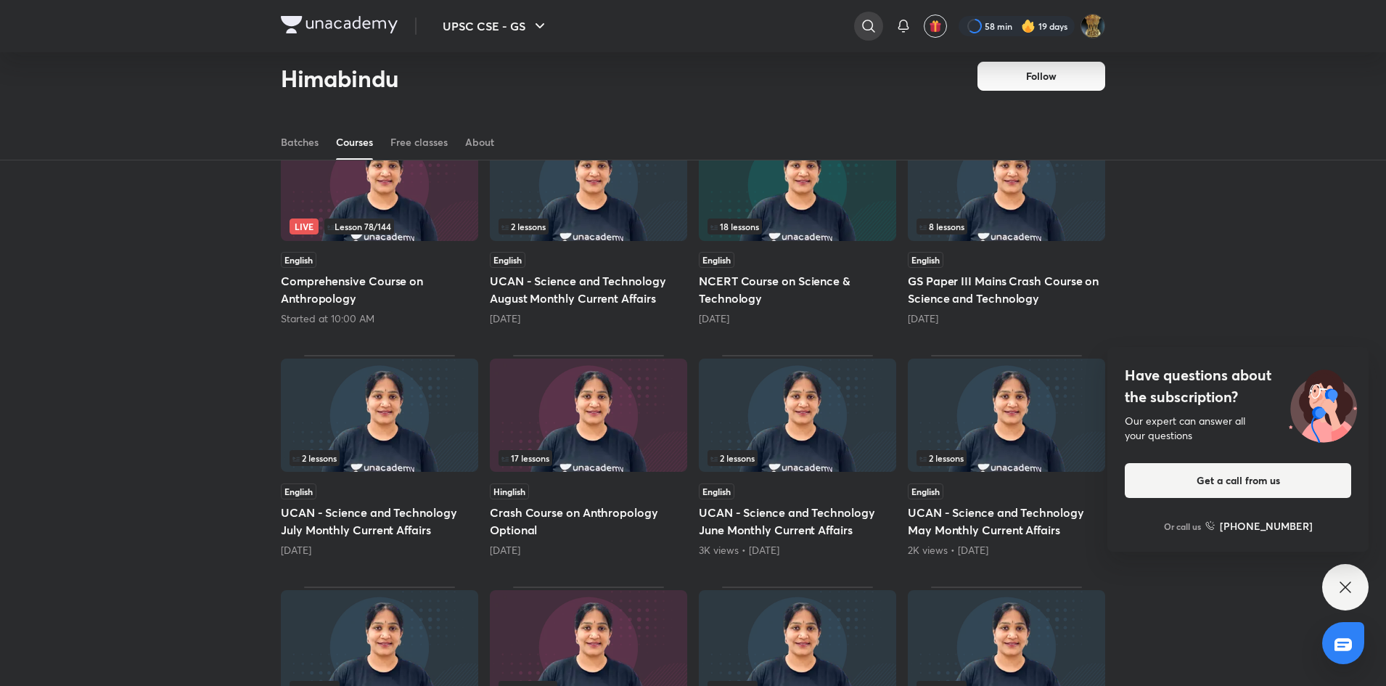
click at [867, 28] on icon at bounding box center [868, 25] width 17 height 17
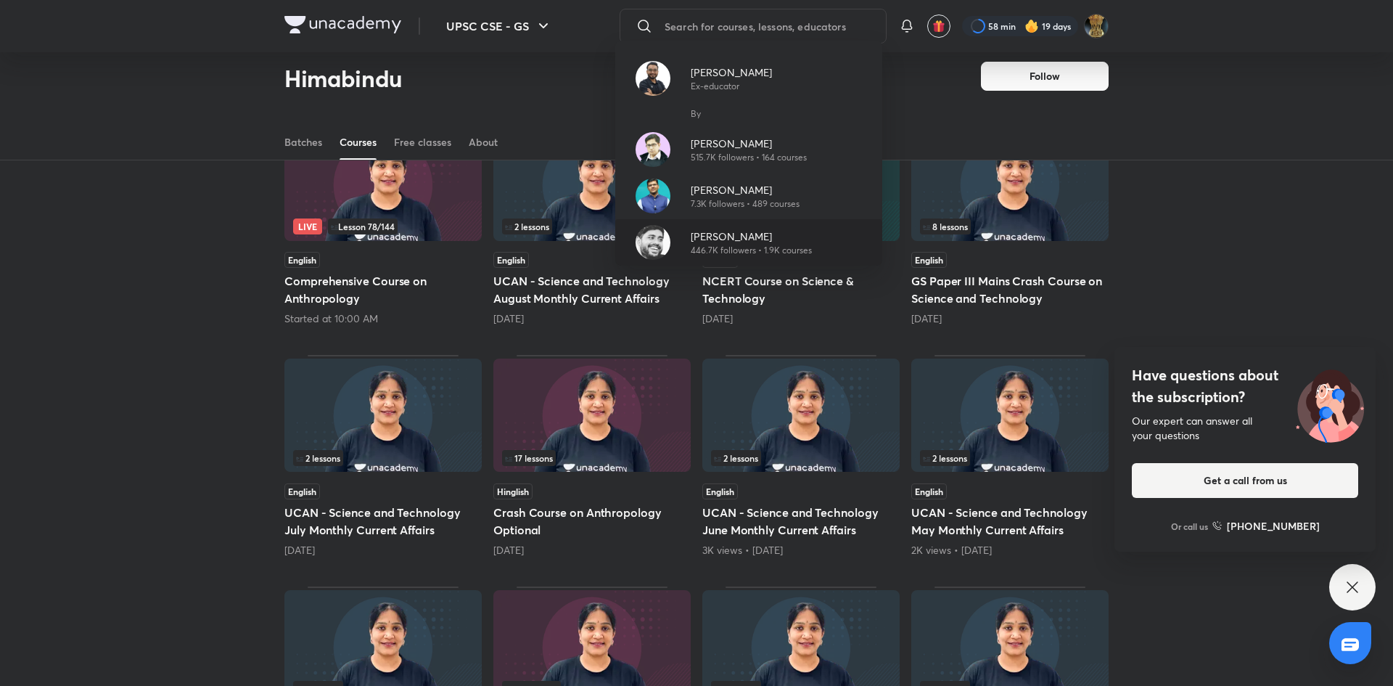
click at [800, 238] on p "[PERSON_NAME]" at bounding box center [751, 236] width 121 height 15
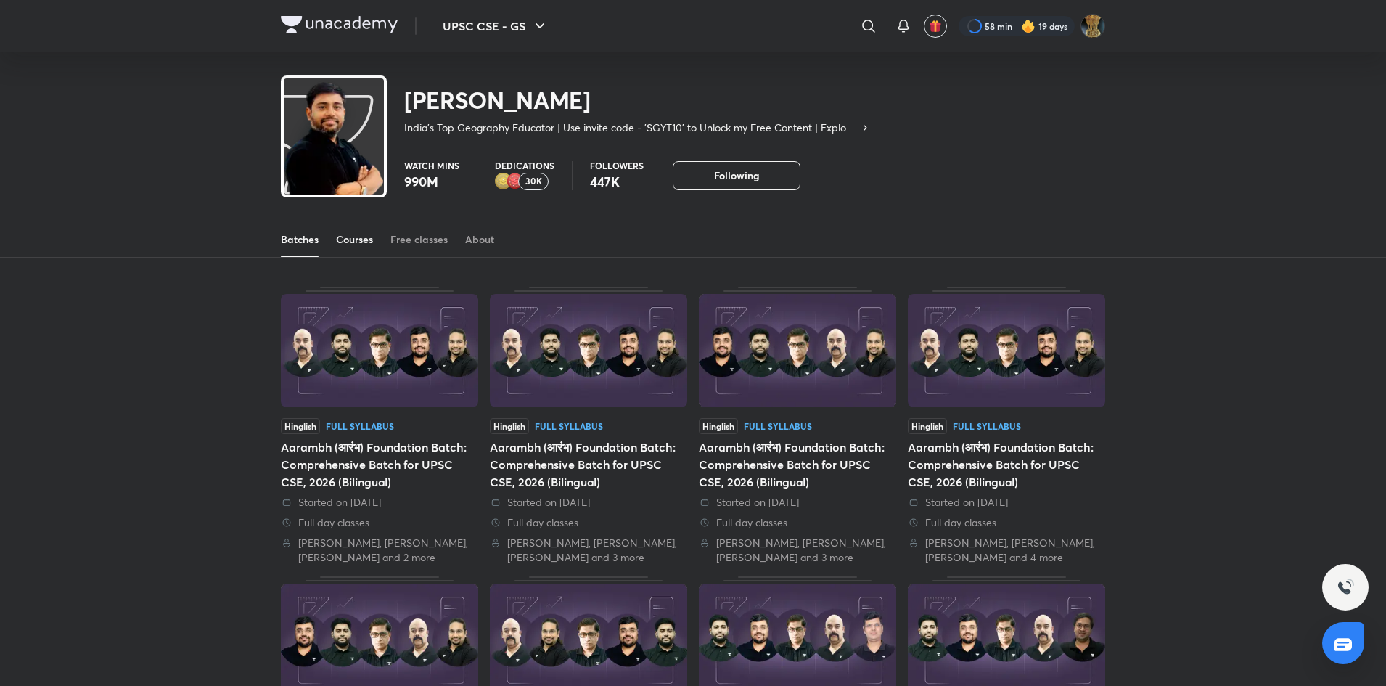
click at [371, 241] on div "Courses" at bounding box center [354, 239] width 37 height 15
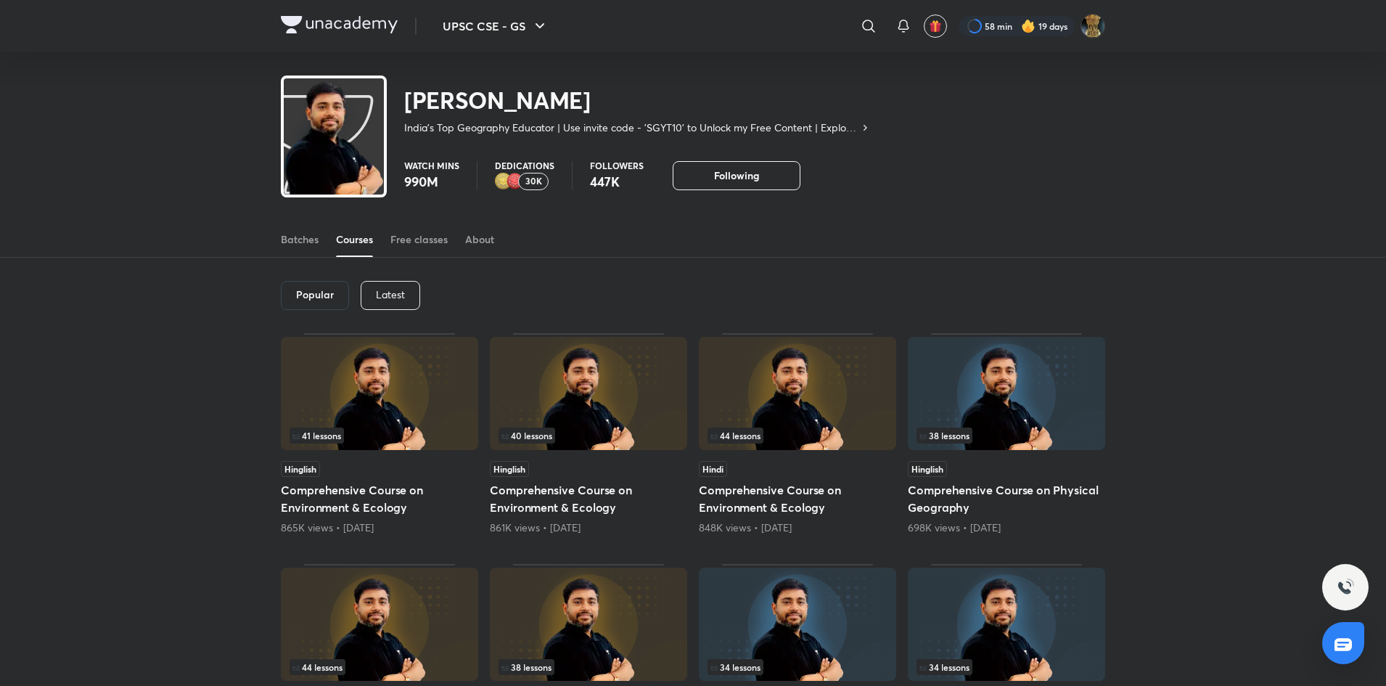
click at [404, 296] on p "Latest" at bounding box center [390, 295] width 29 height 12
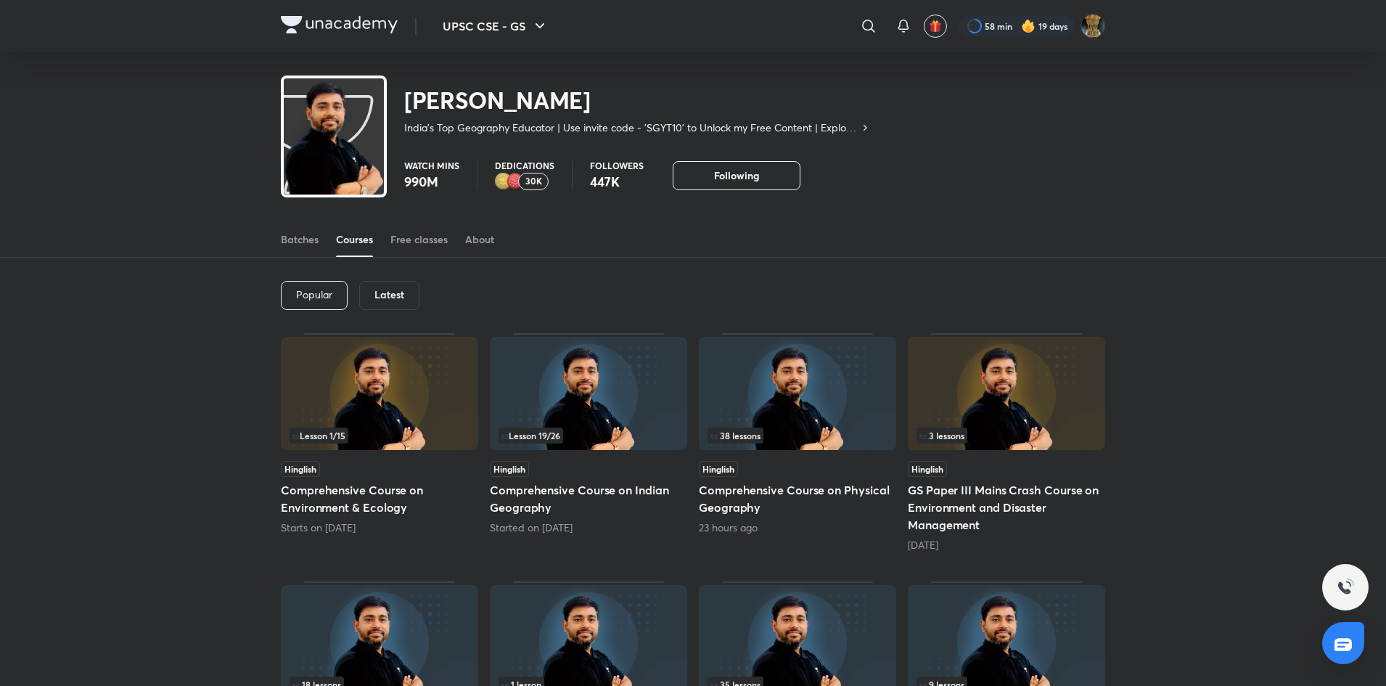
click at [792, 380] on img at bounding box center [797, 393] width 197 height 113
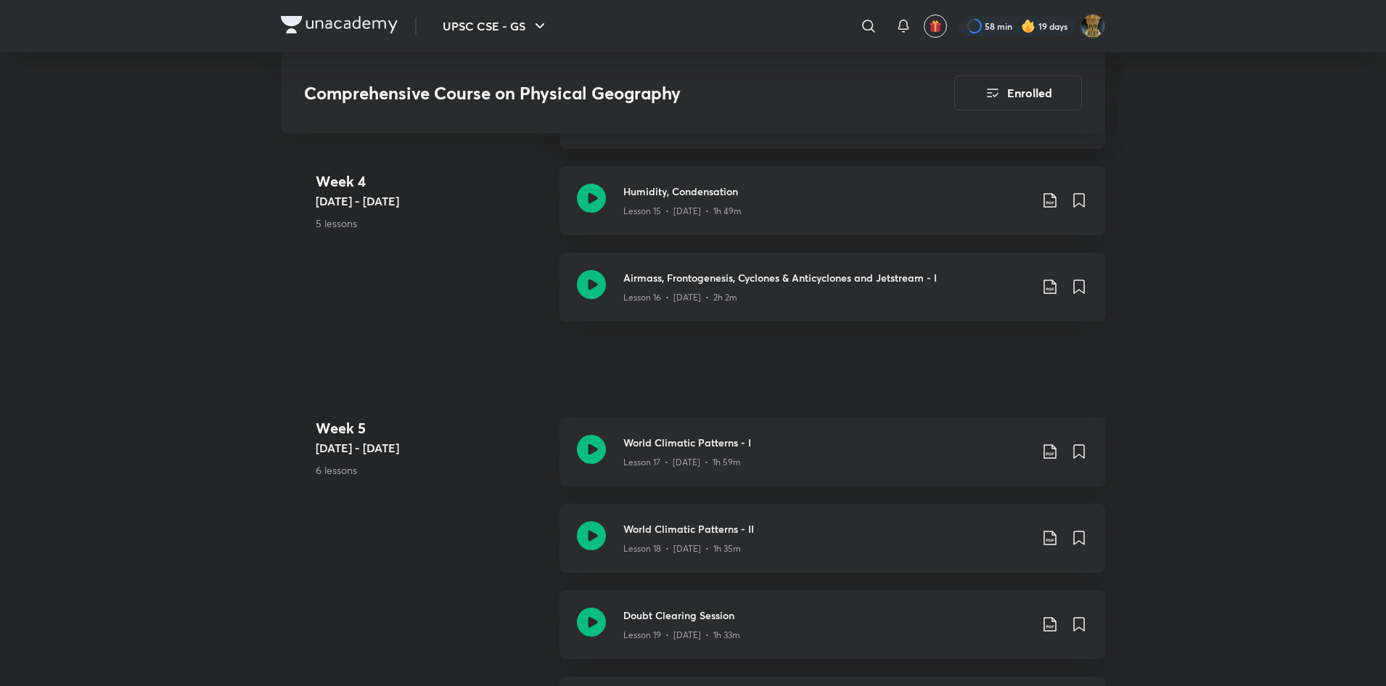
scroll to position [2283, 0]
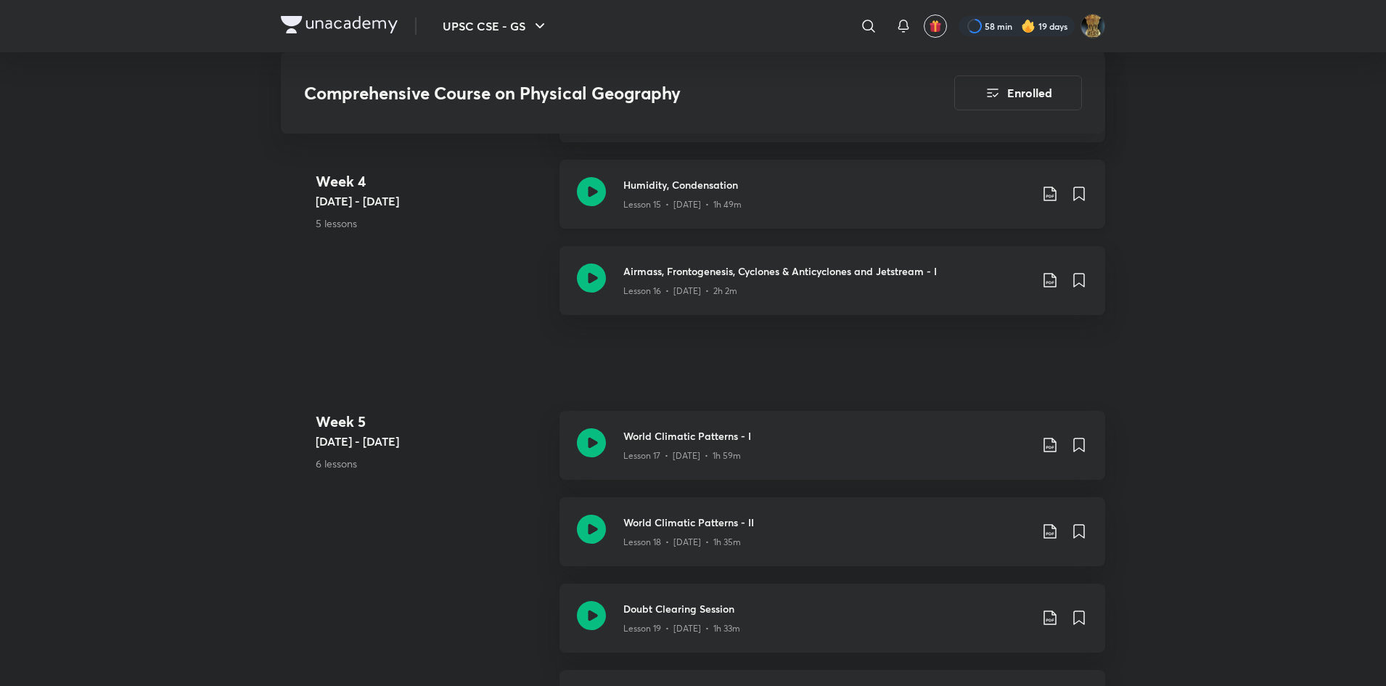
click at [764, 200] on div "Lesson 15 • [DATE] • 1h 49m" at bounding box center [826, 201] width 406 height 19
